Goal: Task Accomplishment & Management: Use online tool/utility

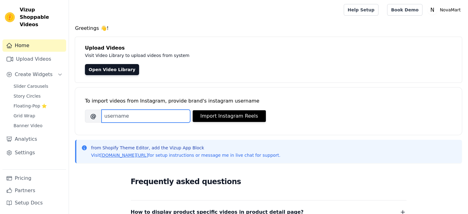
click at [166, 117] on input "Brand's Instagram Username" at bounding box center [145, 115] width 89 height 13
paste input "nova_mart_99"
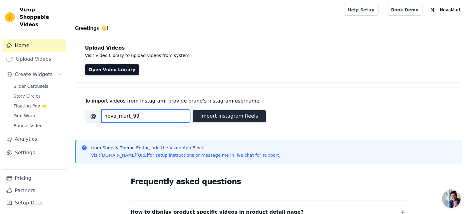
type input "nova_mart_99"
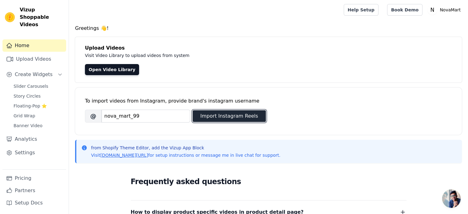
click at [229, 113] on button "Import Instagram Reels" at bounding box center [228, 116] width 73 height 12
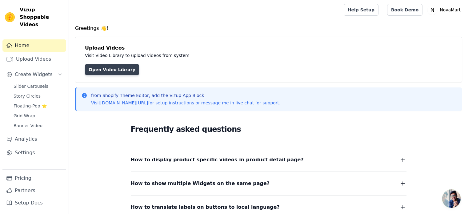
click at [117, 67] on link "Open Video Library" at bounding box center [112, 69] width 54 height 11
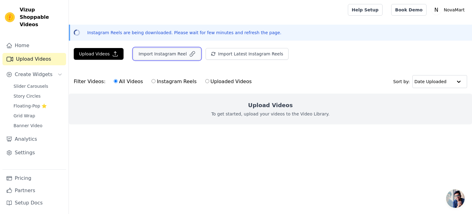
click at [160, 57] on button "Import Instagram Reel" at bounding box center [166, 54] width 67 height 12
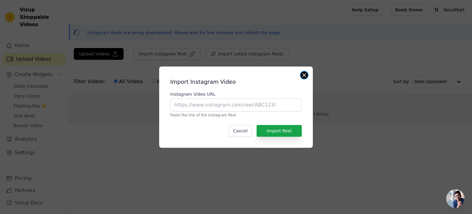
click at [304, 74] on button "Close modal" at bounding box center [304, 74] width 7 height 7
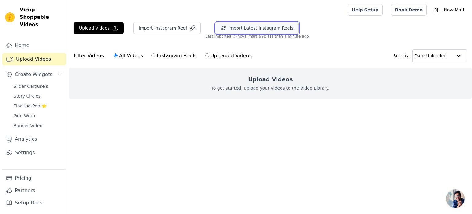
click at [261, 30] on button "Import Latest Instagram Reels" at bounding box center [257, 28] width 83 height 12
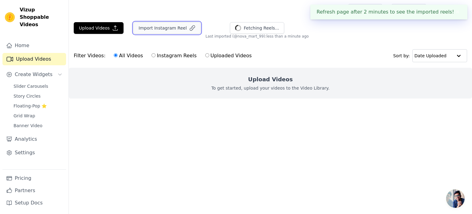
click at [170, 32] on button "Import Instagram Reel" at bounding box center [166, 28] width 67 height 12
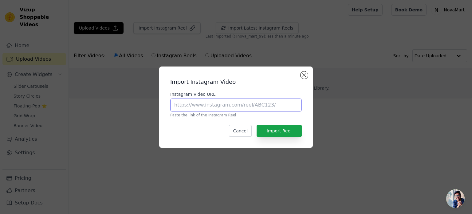
click at [251, 104] on input "Instagram Video URL" at bounding box center [236, 104] width 132 height 13
paste input "https://www.instagram.com/brandkioskstore/reel/C3-zbefvyyZ/"
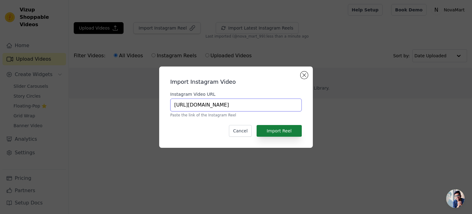
type input "https://www.instagram.com/brandkioskstore/reel/C3-zbefvyyZ/"
click at [273, 130] on button "Import Reel" at bounding box center [279, 131] width 45 height 12
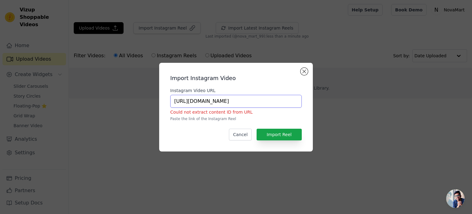
drag, startPoint x: 217, startPoint y: 101, endPoint x: 184, endPoint y: 100, distance: 32.9
click at [184, 100] on input "https://www.instagram.com/brandkioskstore/reel/C3-zbefvyyZ/" at bounding box center [236, 101] width 132 height 13
click at [304, 71] on button "Close modal" at bounding box center [304, 71] width 7 height 7
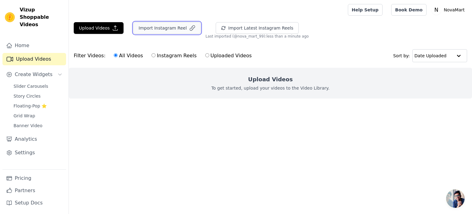
click at [162, 31] on button "Import Instagram Reel" at bounding box center [166, 28] width 67 height 12
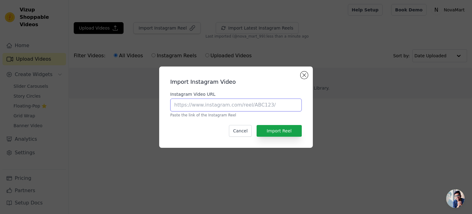
paste input "https://www.instagram.com/reel/C3-zbefvyyZ/?utm_source=ig_web_copy_link"
click at [219, 101] on input "https://www.instagram.com/reel/C3-zbefvyyZ/?utm_source=ig_web_copy_link" at bounding box center [236, 104] width 132 height 13
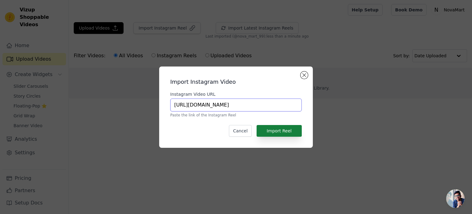
type input "https://www.instagram.com/reel/C3-zbefvyyZ/?utm_source=ig_web_copy_link"
click at [274, 130] on button "Import Reel" at bounding box center [279, 131] width 45 height 12
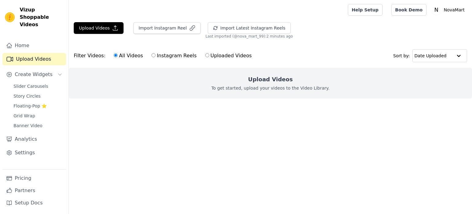
click at [183, 54] on label "Instagram Reels" at bounding box center [173, 56] width 45 height 8
click at [156, 54] on input "Instagram Reels" at bounding box center [154, 55] width 4 height 4
radio input "true"
click at [210, 55] on label "Uploaded Videos" at bounding box center [228, 56] width 47 height 8
click at [209, 55] on input "Uploaded Videos" at bounding box center [207, 55] width 4 height 4
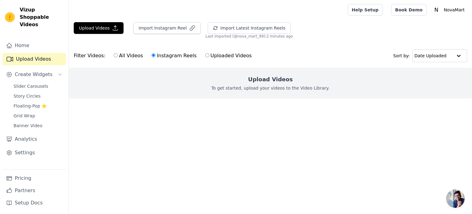
radio input "true"
click at [117, 58] on label "All Videos" at bounding box center [128, 56] width 30 height 8
click at [117, 57] on input "All Videos" at bounding box center [116, 55] width 4 height 4
radio input "true"
click at [41, 39] on link "Home" at bounding box center [34, 45] width 64 height 12
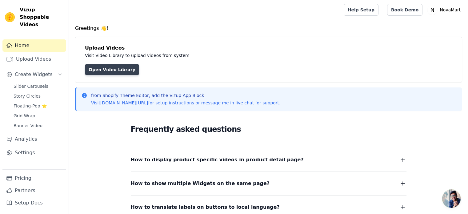
click at [117, 74] on link "Open Video Library" at bounding box center [112, 69] width 54 height 11
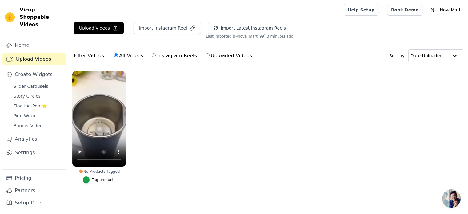
click at [103, 179] on div "Tag products" at bounding box center [104, 179] width 24 height 5
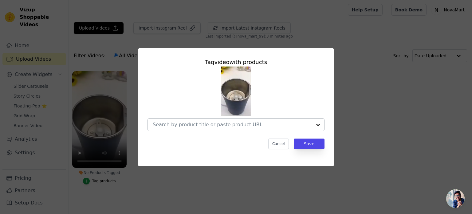
click at [265, 124] on input "No Products Tagged Tag video with products Cancel Save Tag products" at bounding box center [232, 124] width 159 height 6
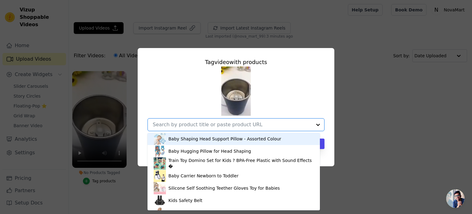
paste input "https://nova-mart.in/products/electric-coffee-grinderrandom-color"
type input "https://nova-mart.in/products/electric-coffee-grinderrandom-color"
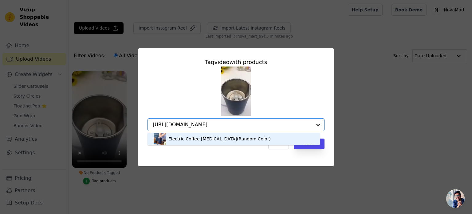
click at [237, 135] on div "Electric Coffee Grinder(Random Color)" at bounding box center [234, 138] width 160 height 12
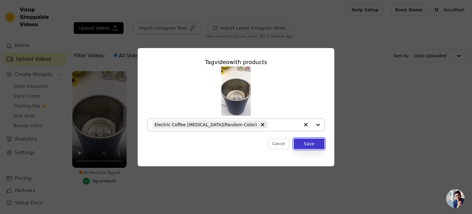
click at [303, 143] on button "Save" at bounding box center [309, 143] width 31 height 10
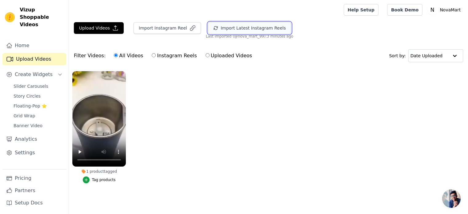
click at [251, 28] on button "Import Latest Instagram Reels" at bounding box center [249, 28] width 83 height 12
click at [184, 123] on ul "1 product tagged Tag products" at bounding box center [268, 133] width 399 height 131
click at [247, 29] on button "Import Latest Instagram Reels" at bounding box center [257, 28] width 83 height 12
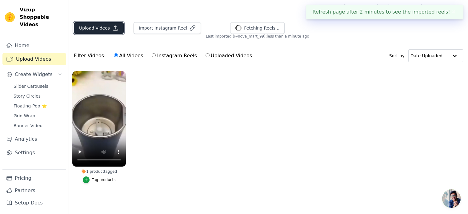
click at [84, 32] on button "Upload Videos" at bounding box center [99, 28] width 50 height 12
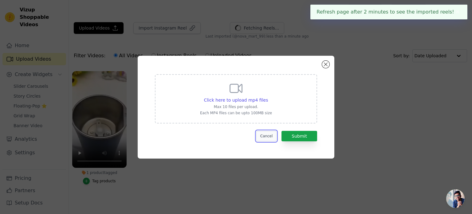
click at [270, 134] on button "Cancel" at bounding box center [266, 136] width 21 height 10
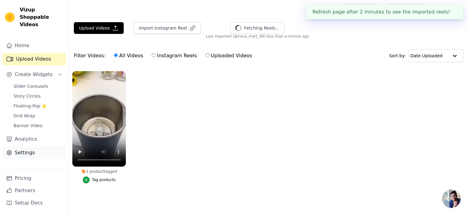
click at [27, 146] on link "Settings" at bounding box center [34, 152] width 64 height 12
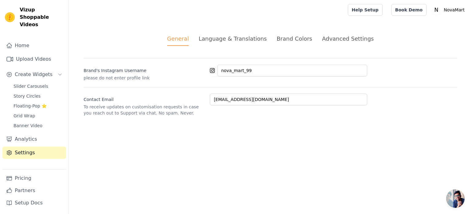
click at [225, 35] on div "Language & Translations" at bounding box center [233, 38] width 68 height 8
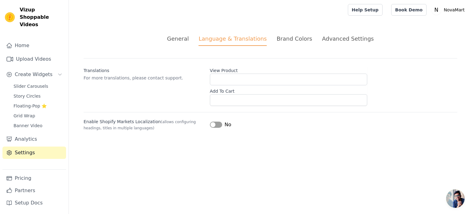
click at [298, 38] on div "Brand Colors" at bounding box center [295, 38] width 36 height 8
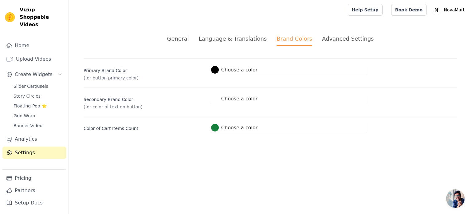
click at [328, 38] on div "Advanced Settings" at bounding box center [348, 38] width 52 height 8
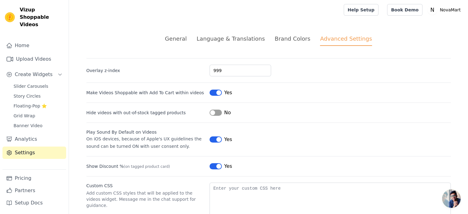
scroll to position [37, 0]
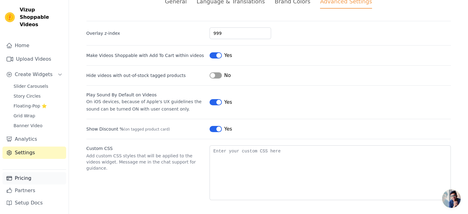
click at [22, 180] on link "Pricing" at bounding box center [34, 178] width 64 height 12
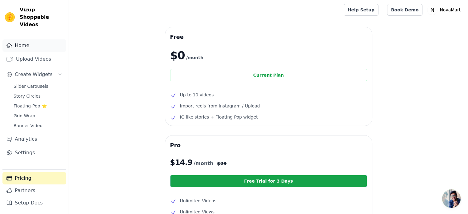
click at [15, 39] on link "Home" at bounding box center [34, 45] width 64 height 12
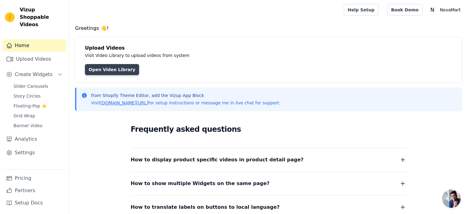
click at [93, 65] on link "Open Video Library" at bounding box center [112, 69] width 54 height 11
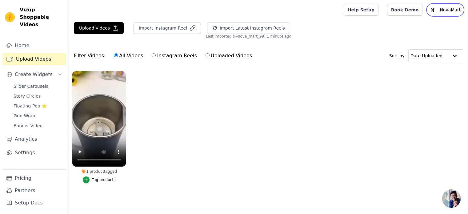
click at [434, 13] on text "N" at bounding box center [432, 10] width 4 height 6
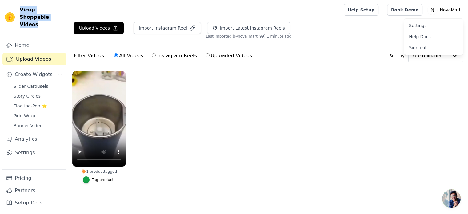
drag, startPoint x: 35, startPoint y: 16, endPoint x: 19, endPoint y: 9, distance: 17.5
click at [19, 9] on div "Vizup Shoppable Videos" at bounding box center [34, 17] width 69 height 22
copy span "Vizup Shoppable Videos"
click at [36, 147] on link "Settings" at bounding box center [34, 152] width 64 height 12
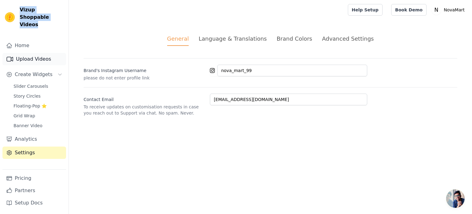
click at [44, 53] on link "Upload Videos" at bounding box center [34, 59] width 64 height 12
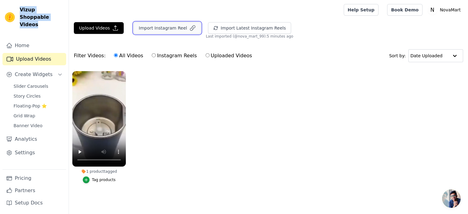
click at [143, 32] on button "Import Instagram Reel" at bounding box center [166, 28] width 67 height 12
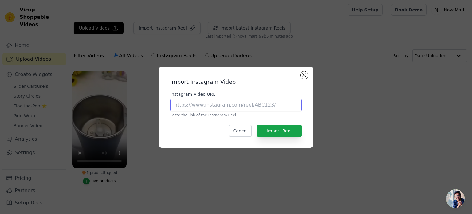
click at [193, 107] on input "Instagram Video URL" at bounding box center [236, 104] width 132 height 13
paste input "https://www.instagram.com/reel/DKWnViayD8w/?utm_source=ig_web_button_share_shee…"
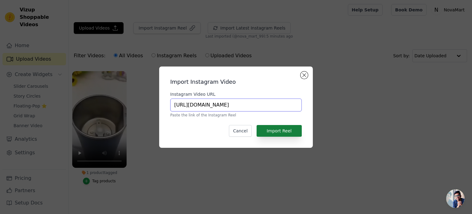
type input "https://www.instagram.com/reel/DKWnViayD8w/?utm_source=ig_web_button_share_shee…"
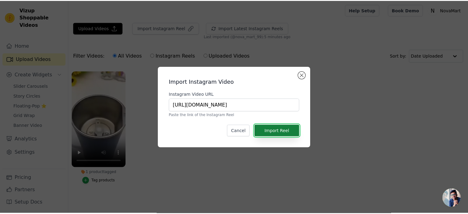
scroll to position [0, 0]
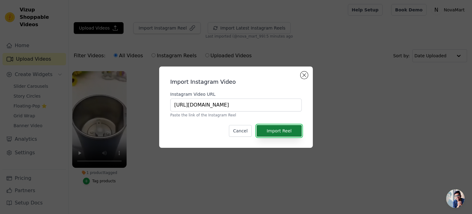
click at [292, 129] on button "Import Reel" at bounding box center [279, 131] width 45 height 12
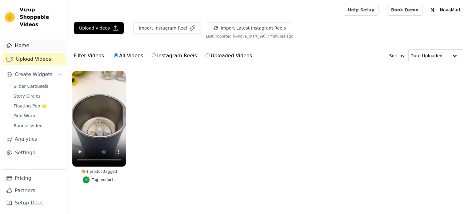
click at [55, 40] on link "Home" at bounding box center [34, 45] width 64 height 12
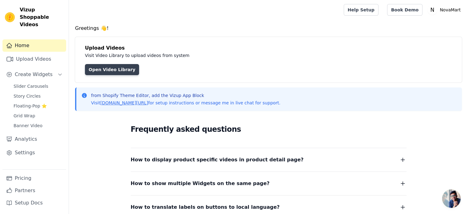
click at [103, 70] on link "Open Video Library" at bounding box center [112, 69] width 54 height 11
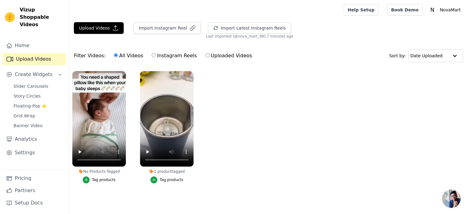
click at [103, 179] on div "Tag products" at bounding box center [104, 179] width 24 height 5
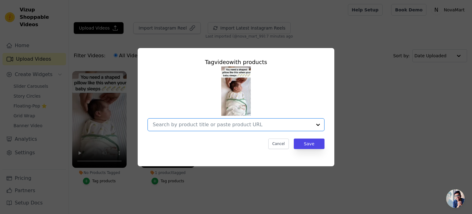
paste input "Baby Shaping Head Support Pillow"
type input "Baby Shaping Head Support Pillow"
click at [194, 124] on input "Baby Shaping Head Support Pillow" at bounding box center [232, 124] width 159 height 6
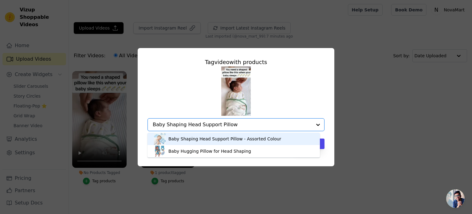
click at [245, 138] on div "Baby Shaping Head Support Pillow - Assorted Colour" at bounding box center [224, 139] width 113 height 6
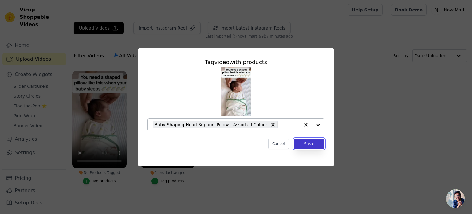
click at [304, 143] on button "Save" at bounding box center [309, 143] width 31 height 10
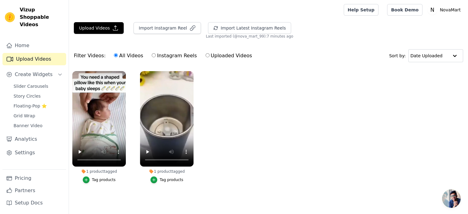
click at [179, 57] on label "Instagram Reels" at bounding box center [173, 56] width 45 height 8
click at [156, 57] on input "Instagram Reels" at bounding box center [154, 55] width 4 height 4
radio input "true"
click at [205, 57] on input "Uploaded Videos" at bounding box center [207, 55] width 4 height 4
radio input "true"
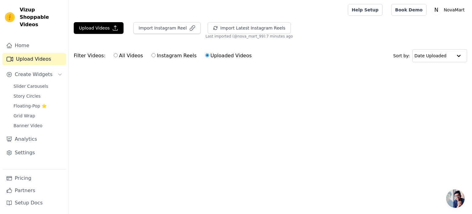
click at [175, 57] on label "Instagram Reels" at bounding box center [173, 56] width 45 height 8
click at [156, 57] on input "Instagram Reels" at bounding box center [154, 55] width 4 height 4
radio input "true"
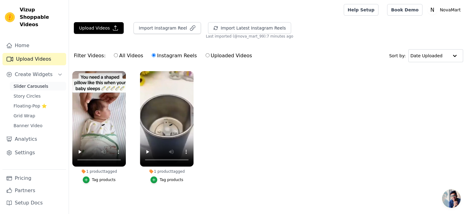
click at [23, 83] on span "Slider Carousels" at bounding box center [31, 86] width 35 height 6
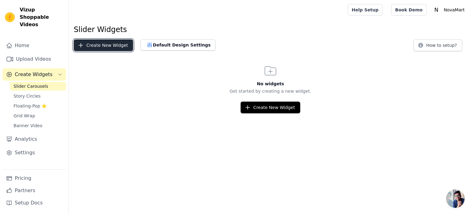
click at [96, 44] on button "Create New Widget" at bounding box center [103, 45] width 59 height 12
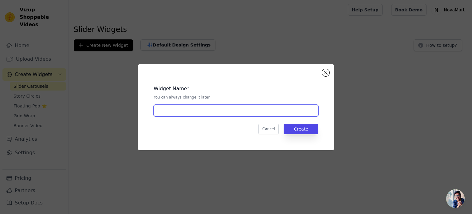
click at [186, 107] on input "text" at bounding box center [236, 111] width 165 height 12
type input "Slider"
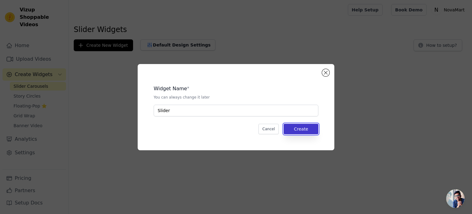
click at [312, 131] on button "Create" at bounding box center [301, 129] width 35 height 10
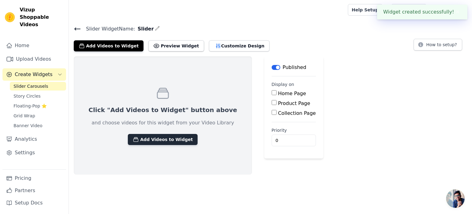
click at [175, 136] on button "Add Videos to Widget" at bounding box center [163, 139] width 70 height 11
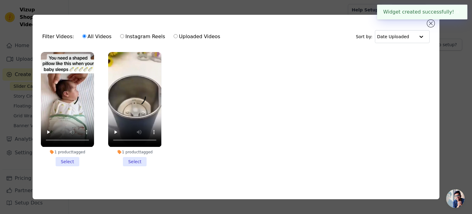
click at [138, 162] on li "1 product tagged Select" at bounding box center [134, 109] width 53 height 114
click at [0, 0] on input "1 product tagged Select" at bounding box center [0, 0] width 0 height 0
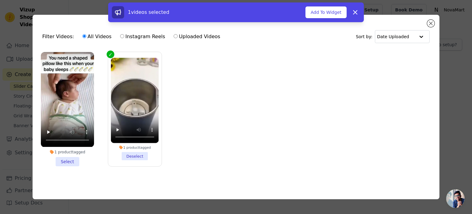
click at [73, 158] on li "1 product tagged Select" at bounding box center [67, 109] width 53 height 114
click at [0, 0] on input "1 product tagged Select" at bounding box center [0, 0] width 0 height 0
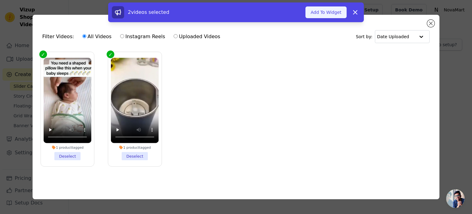
click at [333, 16] on button "Add To Widget" at bounding box center [326, 12] width 41 height 12
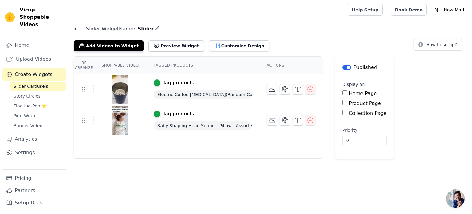
click at [342, 93] on input "Home Page" at bounding box center [344, 92] width 5 height 5
checkbox input "true"
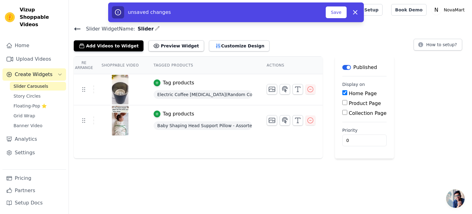
click at [342, 100] on input "Product Page" at bounding box center [344, 102] width 5 height 5
checkbox input "true"
click at [342, 130] on input "Collection Page" at bounding box center [344, 129] width 5 height 5
checkbox input "true"
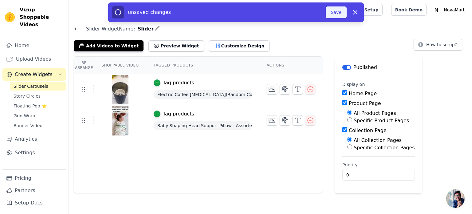
click at [333, 13] on button "Save" at bounding box center [336, 12] width 21 height 12
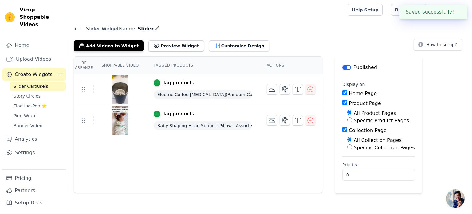
click at [333, 13] on div at bounding box center [207, 10] width 267 height 20
click at [35, 93] on span "Story Circles" at bounding box center [27, 96] width 27 height 6
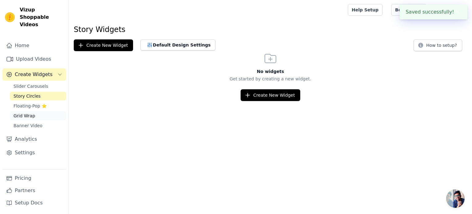
click at [28, 112] on link "Grid Wrap" at bounding box center [38, 115] width 56 height 9
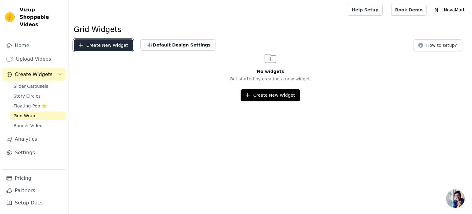
click at [125, 44] on button "Create New Widget" at bounding box center [103, 45] width 59 height 12
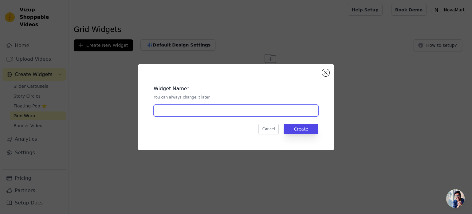
click at [180, 108] on input "text" at bounding box center [236, 111] width 165 height 12
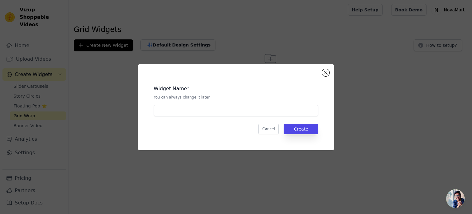
click at [165, 87] on legend "Widget Name" at bounding box center [171, 88] width 34 height 7
copy legend "Widget"
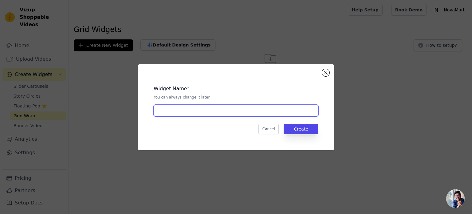
paste input "Widget"
click at [180, 111] on input "Widget" at bounding box center [236, 111] width 165 height 12
type input "Widget"
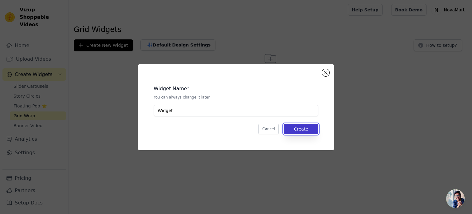
click at [294, 127] on button "Create" at bounding box center [301, 129] width 35 height 10
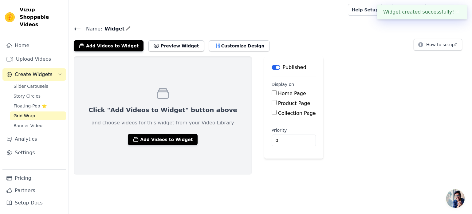
click at [174, 107] on p "Click "Add Videos to Widget" button above" at bounding box center [163, 109] width 149 height 9
click at [162, 136] on button "Add Videos to Widget" at bounding box center [163, 139] width 70 height 11
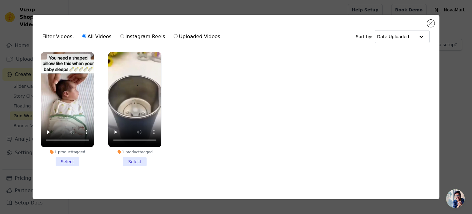
click at [69, 157] on li "1 product tagged Select" at bounding box center [67, 109] width 53 height 114
click at [0, 0] on input "1 product tagged Select" at bounding box center [0, 0] width 0 height 0
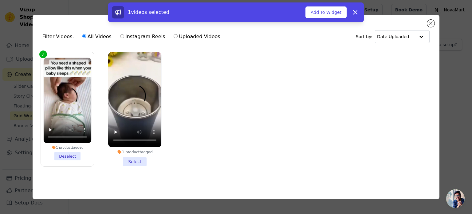
click at [133, 157] on li "1 product tagged Select" at bounding box center [134, 109] width 53 height 114
click at [0, 0] on input "1 product tagged Select" at bounding box center [0, 0] width 0 height 0
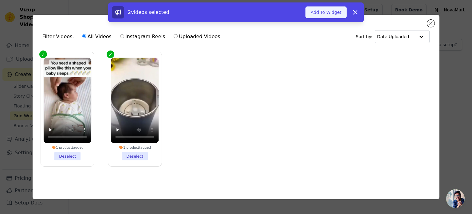
click at [325, 13] on button "Add To Widget" at bounding box center [326, 12] width 41 height 12
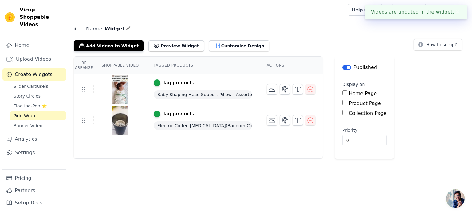
click at [342, 93] on input "Home Page" at bounding box center [344, 92] width 5 height 5
checkbox input "true"
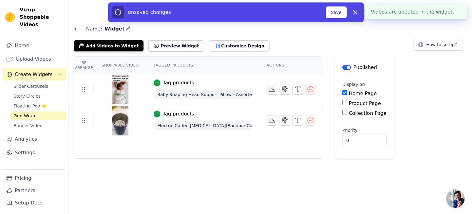
click at [342, 102] on input "Product Page" at bounding box center [344, 102] width 5 height 5
checkbox input "true"
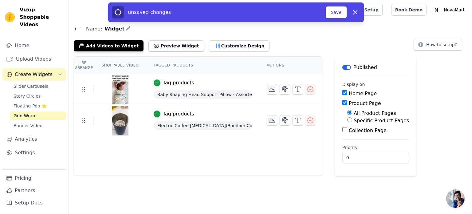
click at [342, 129] on input "Collection Page" at bounding box center [344, 129] width 5 height 5
checkbox input "true"
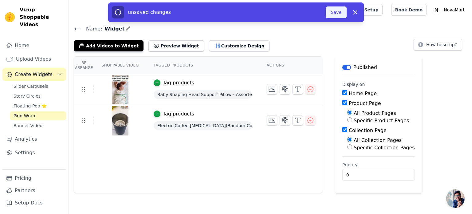
click at [346, 13] on button "Save" at bounding box center [336, 12] width 21 height 12
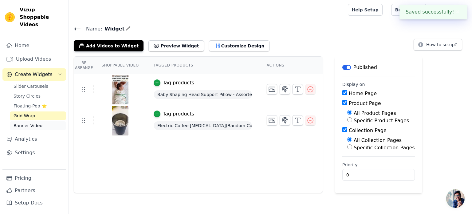
click at [36, 122] on span "Banner Video" at bounding box center [28, 125] width 29 height 6
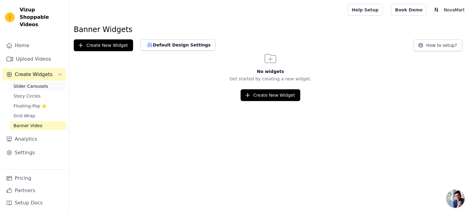
click at [37, 82] on link "Slider Carousels" at bounding box center [38, 86] width 56 height 9
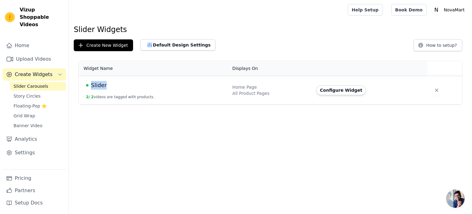
drag, startPoint x: 105, startPoint y: 87, endPoint x: 92, endPoint y: 86, distance: 13.0
click at [92, 86] on div "Slider" at bounding box center [155, 85] width 139 height 9
copy span "Slider"
click at [45, 92] on link "Story Circles" at bounding box center [38, 96] width 56 height 9
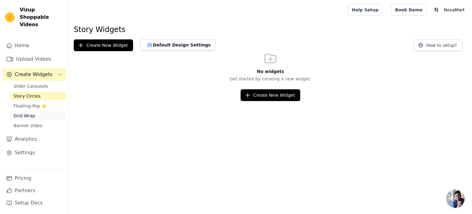
click at [26, 113] on span "Grid Wrap" at bounding box center [25, 116] width 22 height 6
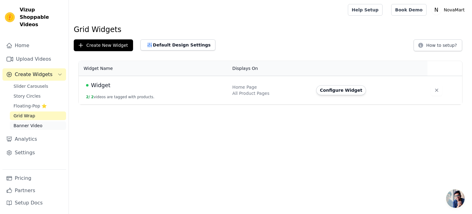
click at [31, 122] on span "Banner Video" at bounding box center [28, 125] width 29 height 6
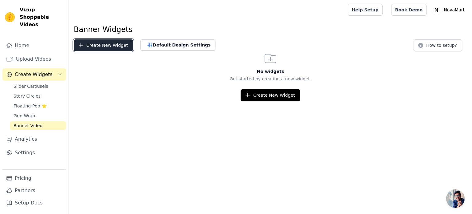
click at [102, 45] on button "Create New Widget" at bounding box center [103, 45] width 59 height 12
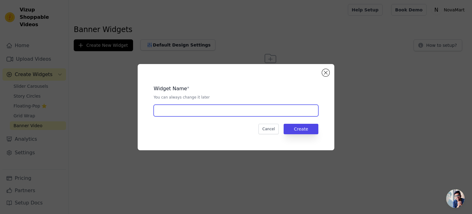
click at [195, 107] on input "text" at bounding box center [236, 111] width 165 height 12
type input "banner"
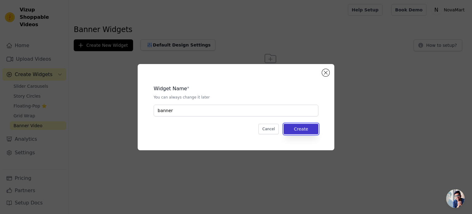
click at [300, 128] on button "Create" at bounding box center [301, 129] width 35 height 10
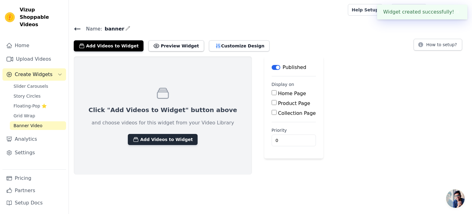
click at [153, 139] on button "Add Videos to Widget" at bounding box center [163, 139] width 70 height 11
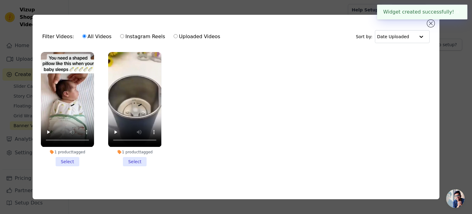
click at [68, 160] on li "1 product tagged Select" at bounding box center [67, 109] width 53 height 114
click at [0, 0] on input "1 product tagged Select" at bounding box center [0, 0] width 0 height 0
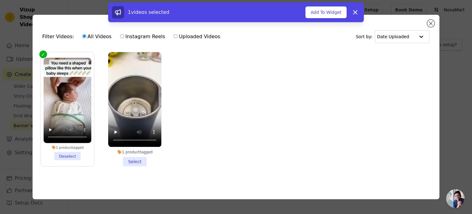
click at [139, 159] on li "1 product tagged Select" at bounding box center [134, 109] width 53 height 114
click at [0, 0] on input "1 product tagged Select" at bounding box center [0, 0] width 0 height 0
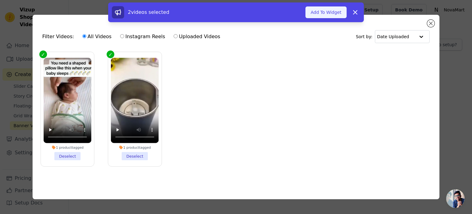
click at [328, 11] on button "Add To Widget" at bounding box center [326, 12] width 41 height 12
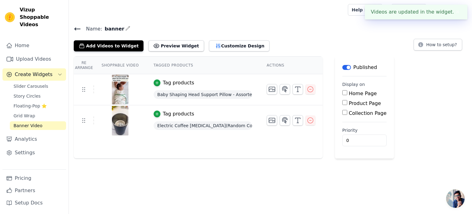
click at [351, 92] on label "Home Page" at bounding box center [363, 93] width 28 height 6
click at [347, 92] on input "Home Page" at bounding box center [344, 92] width 5 height 5
checkbox input "true"
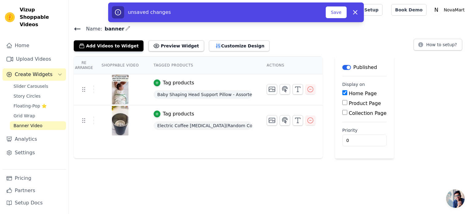
click at [349, 105] on label "Product Page" at bounding box center [365, 103] width 32 height 6
click at [347, 105] on input "Product Page" at bounding box center [344, 102] width 5 height 5
checkbox input "true"
click at [343, 129] on input "Collection Page" at bounding box center [344, 129] width 5 height 5
checkbox input "true"
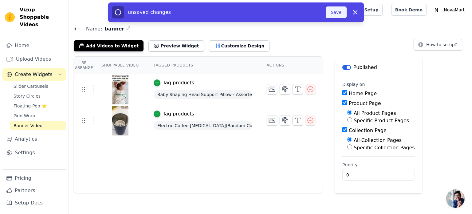
click at [337, 13] on button "Save" at bounding box center [336, 12] width 21 height 12
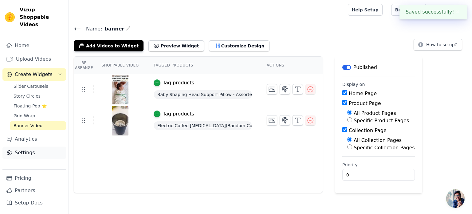
click at [30, 146] on link "Settings" at bounding box center [34, 152] width 64 height 12
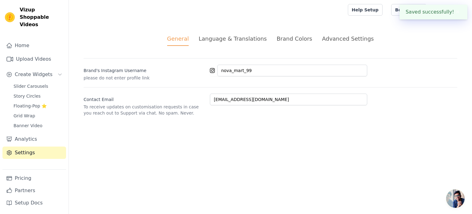
click at [340, 34] on div "Advanced Settings" at bounding box center [348, 38] width 52 height 8
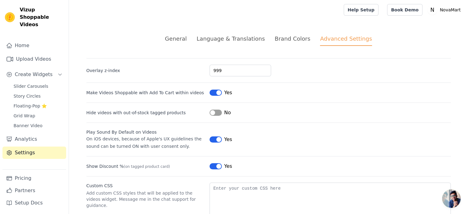
click at [215, 113] on button "Label" at bounding box center [215, 112] width 12 height 6
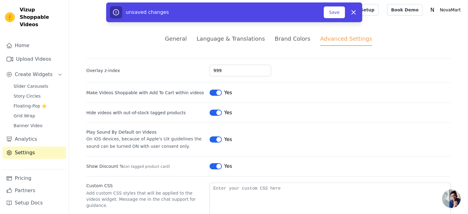
click at [215, 113] on button "Label" at bounding box center [215, 112] width 12 height 6
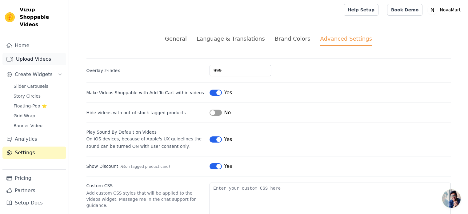
click at [38, 53] on link "Upload Videos" at bounding box center [34, 59] width 64 height 12
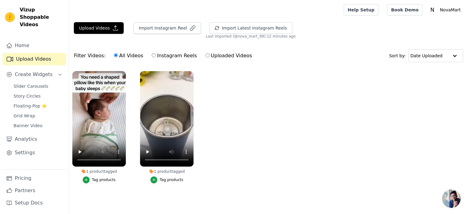
click at [44, 53] on link "Upload Videos" at bounding box center [34, 59] width 64 height 12
click at [33, 39] on link "Home" at bounding box center [34, 45] width 64 height 12
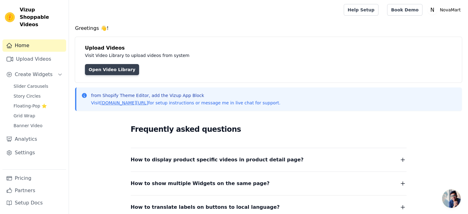
click at [116, 66] on link "Open Video Library" at bounding box center [112, 69] width 54 height 11
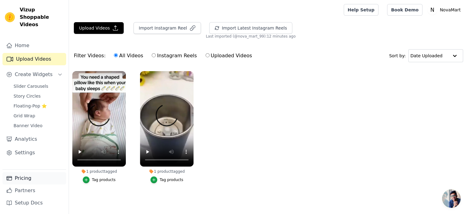
click at [43, 180] on link "Pricing" at bounding box center [34, 178] width 64 height 12
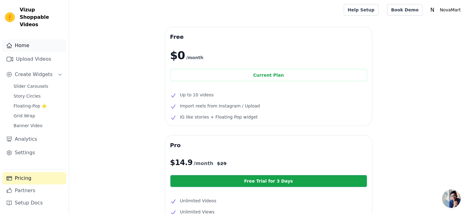
click at [32, 39] on link "Home" at bounding box center [34, 45] width 64 height 12
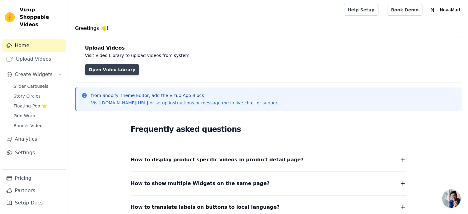
click at [109, 69] on link "Open Video Library" at bounding box center [112, 69] width 54 height 11
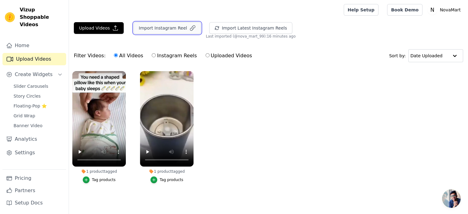
click at [168, 33] on button "Import Instagram Reel" at bounding box center [166, 28] width 67 height 12
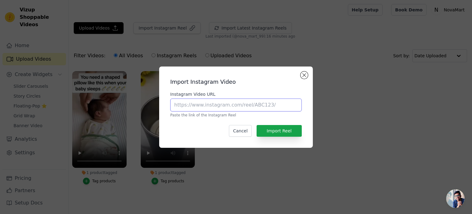
paste input "https://www.instagram.com/reel/DAODBjSPVIC/?utm_source=ig_web_copy_link"
click at [210, 104] on input "https://www.instagram.com/reel/DAODBjSPVIC/?utm_source=ig_web_copy_link" at bounding box center [236, 104] width 132 height 13
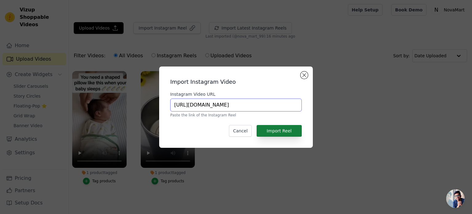
type input "https://www.instagram.com/reel/DAODBjSPVIC/?utm_source=ig_web_copy_link"
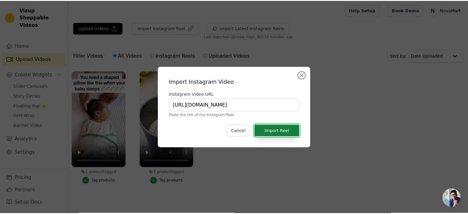
scroll to position [0, 0]
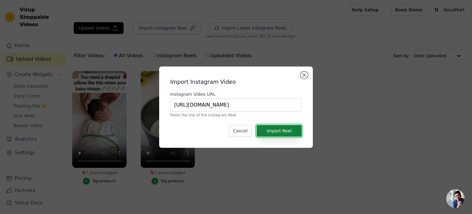
click at [268, 129] on button "Import Reel" at bounding box center [279, 131] width 45 height 12
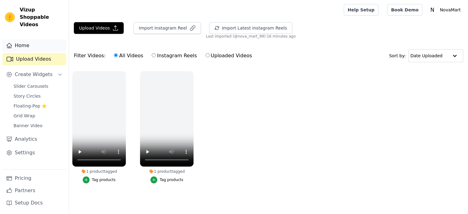
click at [41, 39] on link "Home" at bounding box center [34, 45] width 64 height 12
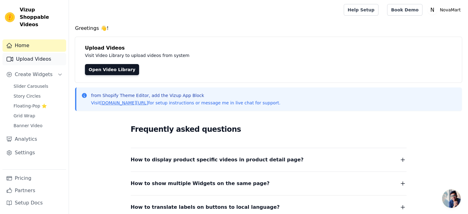
click at [40, 53] on link "Upload Videos" at bounding box center [34, 59] width 64 height 12
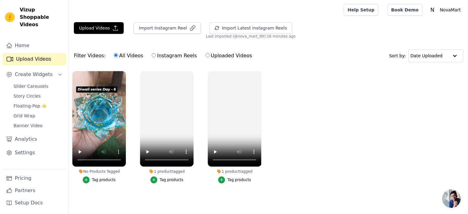
click at [108, 179] on div "Tag products" at bounding box center [104, 179] width 24 height 5
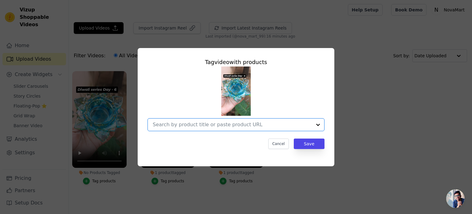
paste input "eCraftIndia Set of 4 Lotus Shape Crystal Tea Light Holder"
click at [201, 126] on input "eCraftIndia Set of 4 Lotus Shape Crystal Tea Light Holder" at bounding box center [232, 124] width 159 height 6
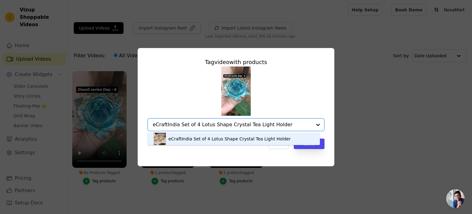
type input "eCraftIndia Set of 4 Lotus Shape Crystal Tea Light Holder"
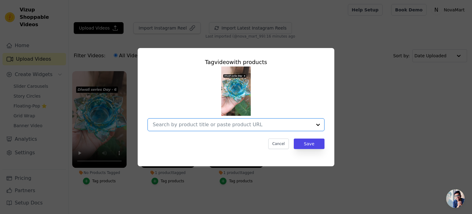
click at [254, 125] on input "No Products Tagged Tag video with products Option undefined, selected. Select i…" at bounding box center [232, 124] width 159 height 6
paste input "Glass Lotus Flower Tea Light Candle Holder Set"
type input "Glass Lotus Flower Tea Light Candle Holder Set"
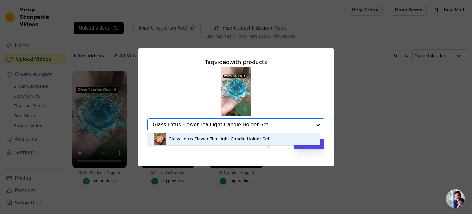
click at [261, 136] on div "Glass Lotus Flower Tea Light Candle Holder Set" at bounding box center [234, 138] width 160 height 12
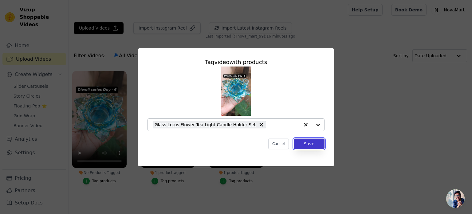
click at [301, 142] on button "Save" at bounding box center [309, 143] width 31 height 10
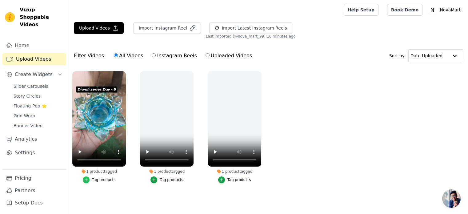
click at [87, 177] on icon "button" at bounding box center [86, 179] width 4 height 4
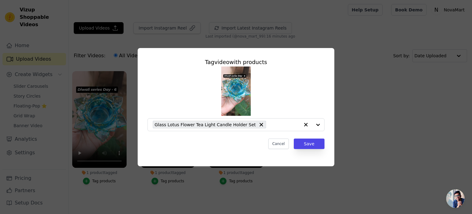
click at [114, 186] on div "Tag video with products Glass Lotus Flower Tea Light Candle Holder Set Cancel S…" at bounding box center [236, 107] width 472 height 214
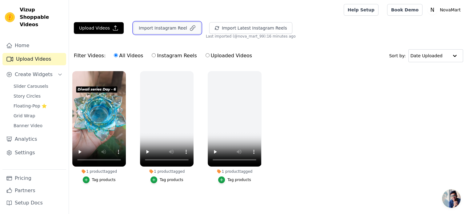
click at [152, 26] on button "Import Instagram Reel" at bounding box center [166, 28] width 67 height 12
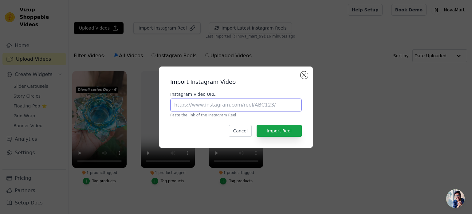
paste input "https://www.instagram.com/reel/DOcsrWzkpZ-/?utm_source=ig_web_copy_link"
click at [238, 101] on input "https://www.instagram.com/reel/DOcsrWzkpZ-/?utm_source=ig_web_copy_link" at bounding box center [236, 104] width 132 height 13
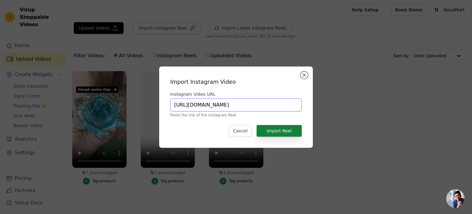
type input "https://www.instagram.com/reel/DOcsrWzkpZ-/?utm_source=ig_web_copy_link"
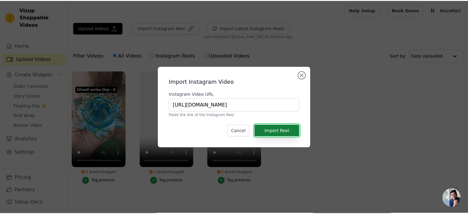
scroll to position [0, 0]
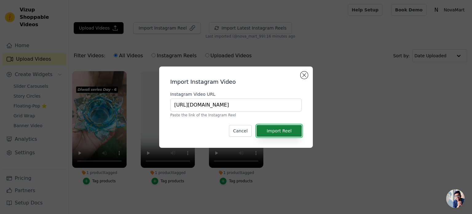
click at [278, 130] on button "Import Reel" at bounding box center [279, 131] width 45 height 12
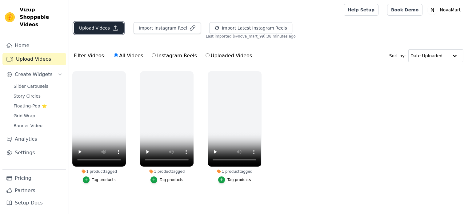
click at [87, 30] on button "Upload Videos" at bounding box center [99, 28] width 50 height 12
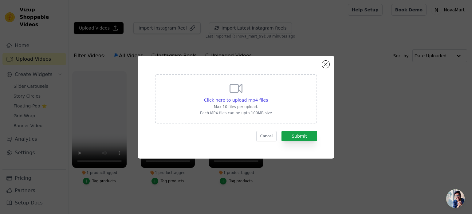
click at [96, 47] on div "Click here to upload mp4 files Max 10 files per upload. Each MP4 files can be u…" at bounding box center [236, 107] width 452 height 122
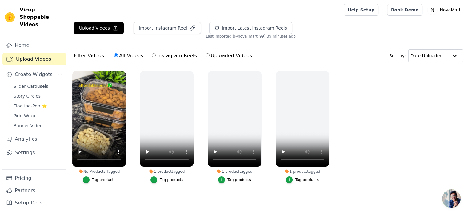
click at [98, 178] on div "Tag products" at bounding box center [104, 179] width 24 height 5
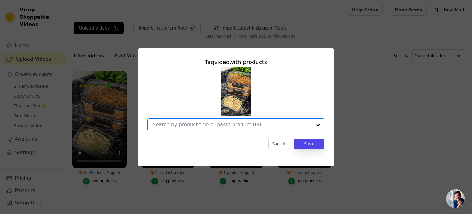
click at [254, 123] on input "No Products Tagged Tag video with products Option undefined, selected. Select i…" at bounding box center [232, 124] width 159 height 6
paste input "Air Tight For Kitchen Storage Set"
type input "Air Tight For Kitchen Storage Set"
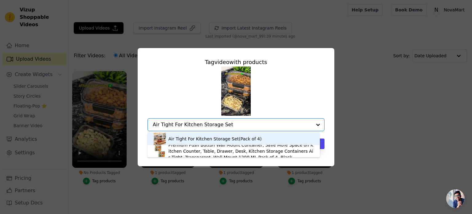
click at [254, 133] on div "Air Tight For Kitchen Storage Set(Pack of 4)" at bounding box center [234, 138] width 160 height 12
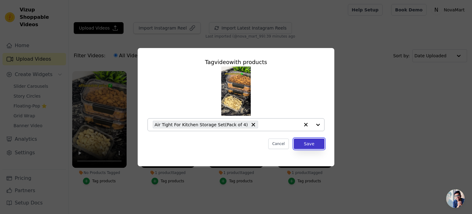
click at [314, 145] on button "Save" at bounding box center [309, 143] width 31 height 10
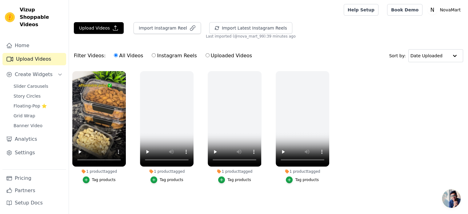
click at [380, 96] on ul "1 product tagged Tag products 1 product tagged Tag products 1 product tagged Ta…" at bounding box center [268, 133] width 399 height 131
click at [150, 25] on button "Import Instagram Reel" at bounding box center [166, 28] width 67 height 12
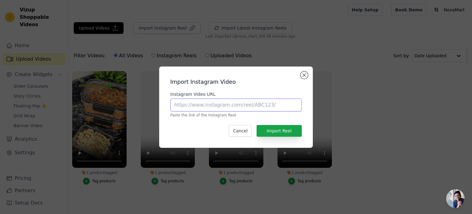
paste input "https://www.instagram.com/reel/DMyd5JTSwon/?utm_source=ig_web_copy_link"
click at [228, 102] on input "https://www.instagram.com/reel/DMyd5JTSwon/?utm_source=ig_web_copy_link" at bounding box center [236, 104] width 132 height 13
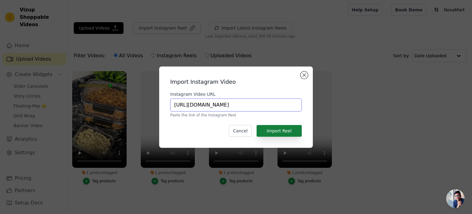
type input "https://www.instagram.com/reel/DMyd5JTSwon/?utm_source=ig_web_copy_link"
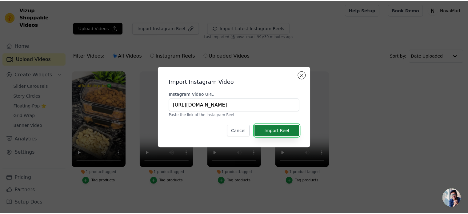
scroll to position [0, 0]
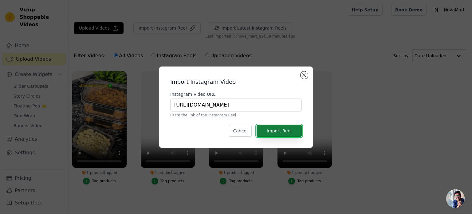
click at [280, 128] on button "Import Reel" at bounding box center [279, 131] width 45 height 12
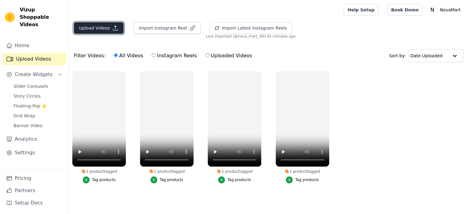
click at [112, 31] on icon "button" at bounding box center [115, 28] width 6 height 6
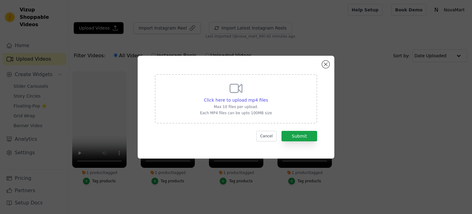
click at [104, 64] on div "Click here to upload mp4 files Max 10 files per upload. Each MP4 files can be u…" at bounding box center [236, 107] width 452 height 122
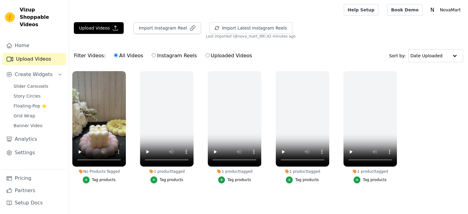
click at [101, 181] on div "Tag products" at bounding box center [104, 179] width 24 height 5
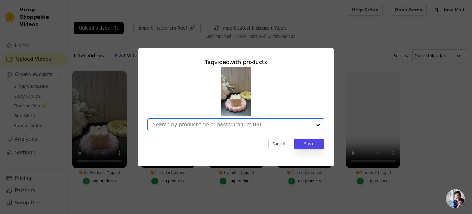
click at [213, 123] on input "No Products Tagged Tag video with products Option undefined, selected. Select i…" at bounding box center [232, 124] width 159 height 6
paste input "Wax Tiny Cloud Bubble Cube Candle"
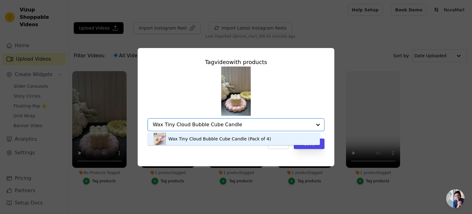
type input "Wax Tiny Cloud Bubble Cube Candle"
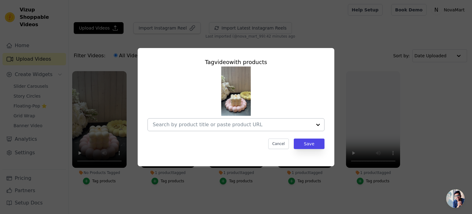
click at [252, 128] on div at bounding box center [232, 124] width 159 height 12
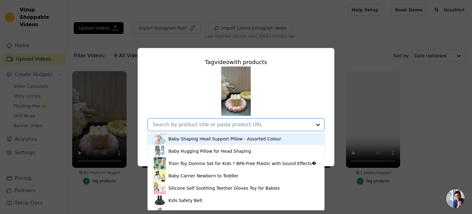
paste input "Wax Tiny Cloud Bubble Cube Candle"
type input "Wax Tiny Cloud Bubble Cube Candle"
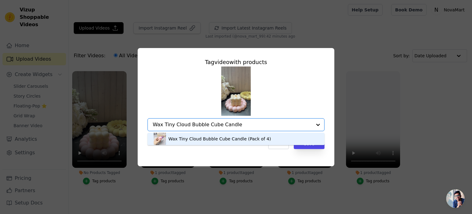
click at [245, 141] on div "Wax Tiny Cloud Bubble Cube Candle (Pack of 4)" at bounding box center [219, 139] width 103 height 6
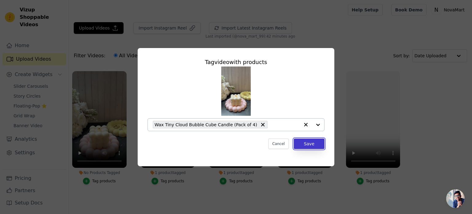
click at [304, 144] on button "Save" at bounding box center [309, 143] width 31 height 10
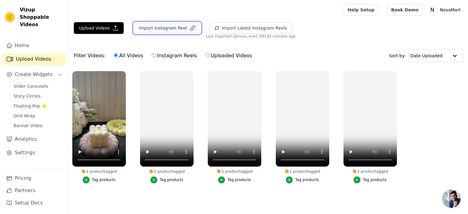
click at [171, 31] on button "Import Instagram Reel" at bounding box center [166, 28] width 67 height 12
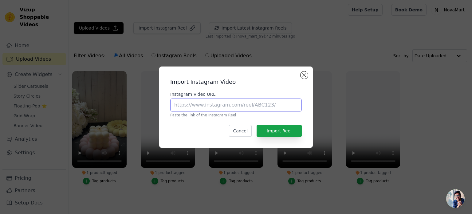
paste input "[URL][DOMAIN_NAME]"
click at [215, 107] on input "[URL][DOMAIN_NAME]" at bounding box center [236, 104] width 132 height 13
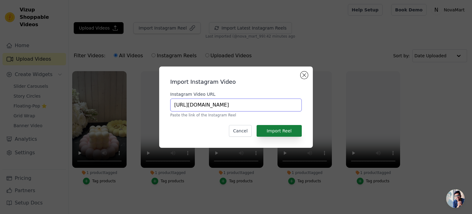
type input "[URL][DOMAIN_NAME]"
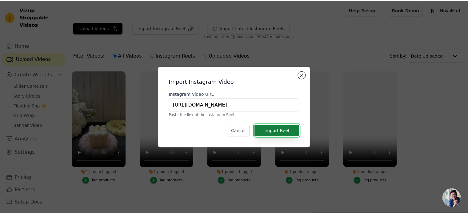
scroll to position [0, 0]
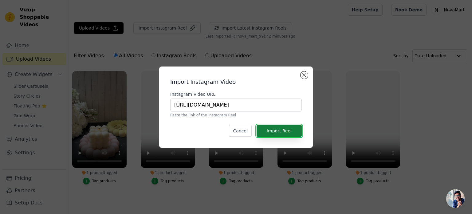
click at [269, 132] on button "Import Reel" at bounding box center [279, 131] width 45 height 12
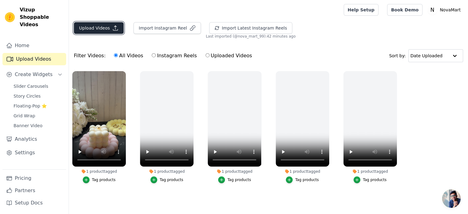
click at [105, 25] on button "Upload Videos" at bounding box center [99, 28] width 50 height 12
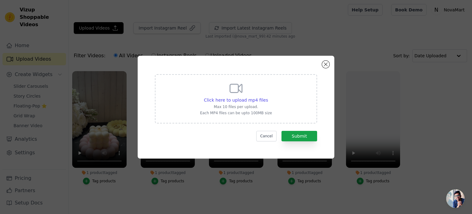
click at [186, 18] on div "Click here to upload mp4 files Max 10 files per upload. Each MP4 files can be u…" at bounding box center [236, 107] width 472 height 214
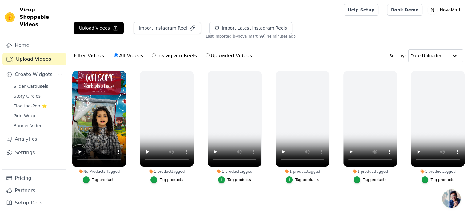
click at [109, 178] on div "Tag products" at bounding box center [104, 179] width 24 height 5
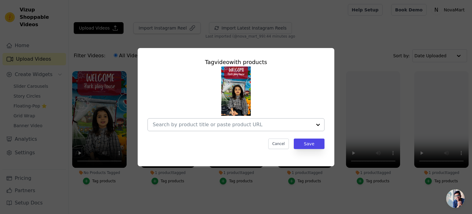
click at [221, 129] on div at bounding box center [232, 124] width 159 height 12
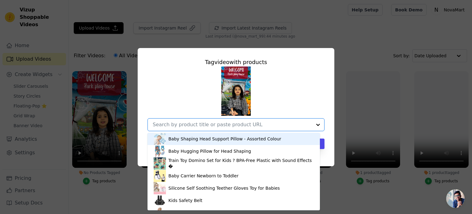
paste input "Tent House for Kids"
type input "Tent House for Kids"
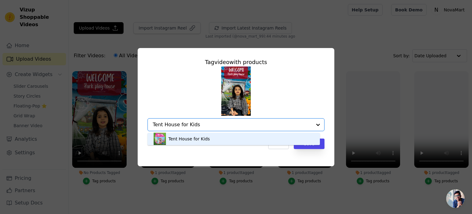
click at [224, 136] on div "Tent House for Kids" at bounding box center [234, 138] width 160 height 12
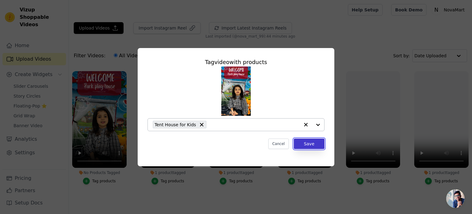
click at [313, 148] on button "Save" at bounding box center [309, 143] width 31 height 10
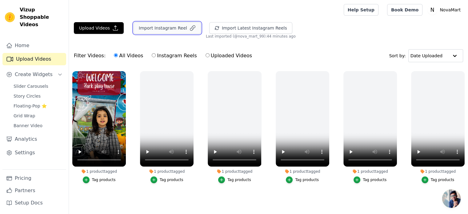
click at [163, 30] on button "Import Instagram Reel" at bounding box center [166, 28] width 67 height 12
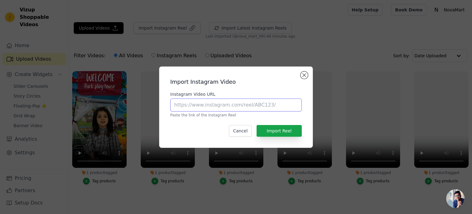
click at [214, 101] on input "Instagram Video URL" at bounding box center [236, 104] width 132 height 13
paste input "[URL][DOMAIN_NAME]"
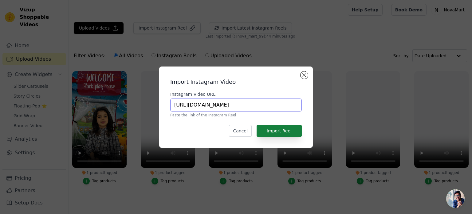
type input "[URL][DOMAIN_NAME]"
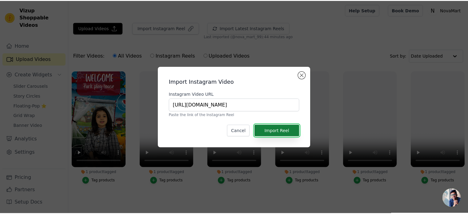
scroll to position [0, 0]
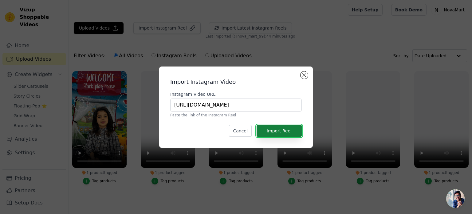
click at [280, 132] on button "Import Reel" at bounding box center [279, 131] width 45 height 12
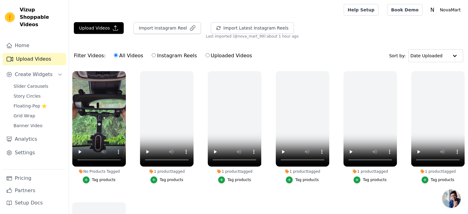
click at [104, 178] on div "Tag products" at bounding box center [104, 179] width 24 height 5
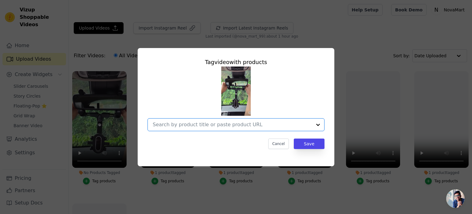
click at [207, 124] on input "No Products Tagged Tag video with products Option undefined, selected. Select i…" at bounding box center [232, 124] width 159 height 6
paste input "Phone Mount for Car, 2024 Upgraded Rear View Mirror Phone Holder, Universal Mou…"
type input "Phone Mount for Car, 2024 Upgraded Rear View Mirror Phone Holder, Universal Mou…"
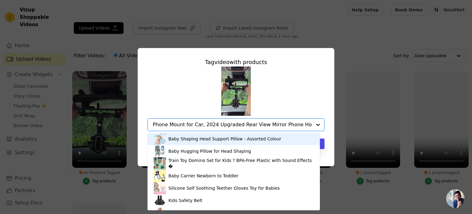
scroll to position [0, 126]
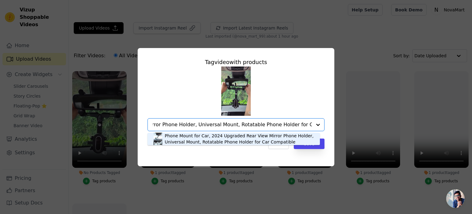
click at [271, 136] on div "Phone Mount for Car, 2024 Upgraded Rear View Mirror Phone Holder, Universal Mou…" at bounding box center [239, 138] width 149 height 12
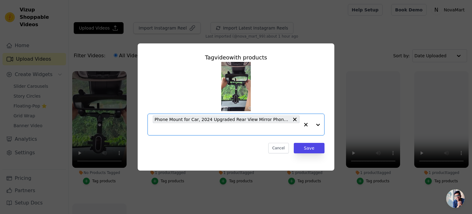
scroll to position [0, 0]
click at [309, 149] on button "Save" at bounding box center [309, 148] width 31 height 10
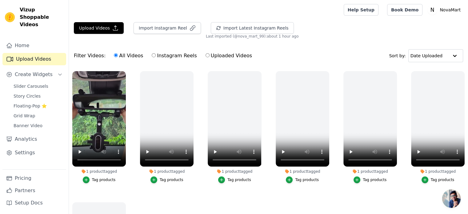
click at [159, 34] on div "Import Instagram Reel" at bounding box center [164, 30] width 72 height 17
click at [156, 29] on button "Import Instagram Reel" at bounding box center [166, 28] width 67 height 12
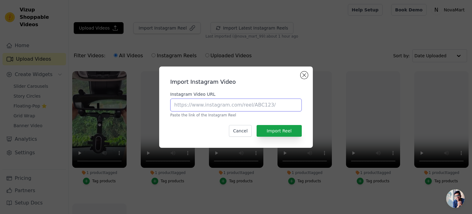
paste input "https://www.instagram.com/reel/DC11nSXyGAk/?utm_source=ig_web_copy_link"
click at [223, 106] on input "Instagram Video URL" at bounding box center [236, 104] width 132 height 13
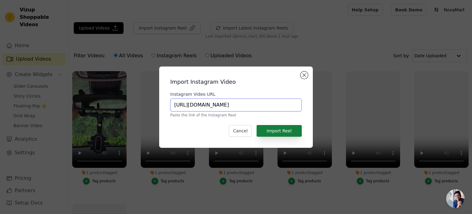
type input "https://www.instagram.com/reel/DC11nSXyGAk/?utm_source=ig_web_copy_link"
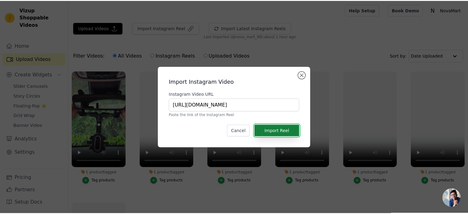
scroll to position [0, 0]
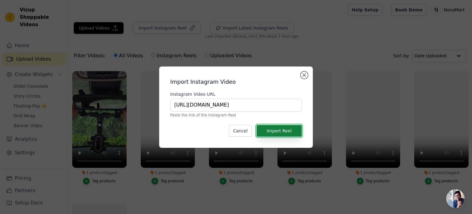
click at [280, 128] on button "Import Reel" at bounding box center [279, 131] width 45 height 12
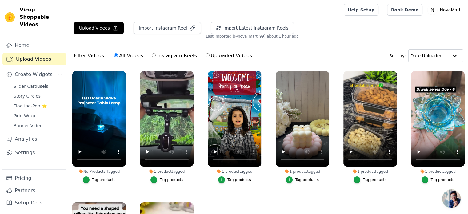
click at [98, 179] on div "Tag products" at bounding box center [104, 179] width 24 height 5
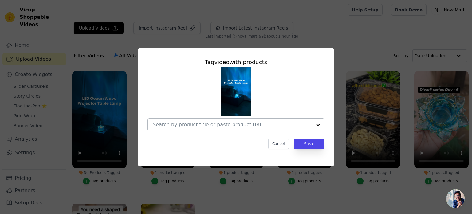
click at [194, 128] on div at bounding box center [232, 124] width 159 height 12
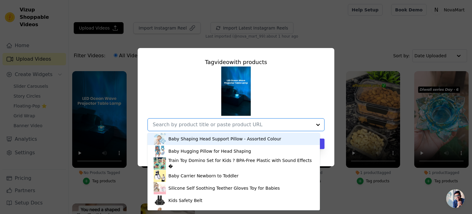
paste input "Wave Lamp, Wave Light Cube, Aurora Glow Lamp Crystal Night Light, Romantic Lamp…"
type input "Wave Lamp, Wave Light Cube, Aurora Glow Lamp Crystal Night Light, Romantic Lamp…"
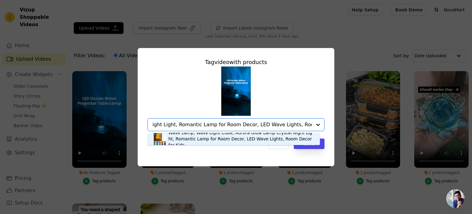
click at [196, 134] on div "Wave Lamp, Wave Light Cube, Aurora Glow Lamp Crystal Night Light, Romantic Lamp…" at bounding box center [240, 138] width 145 height 18
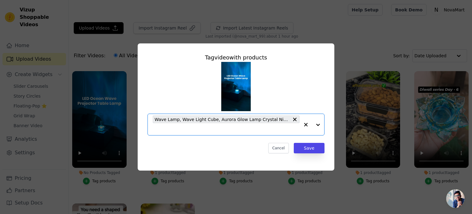
scroll to position [0, 0]
click at [305, 150] on button "Save" at bounding box center [309, 148] width 31 height 10
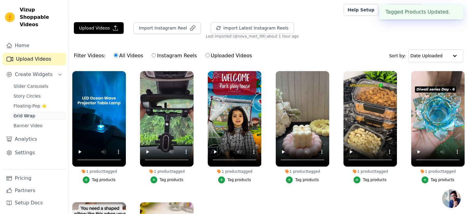
click at [35, 111] on link "Grid Wrap" at bounding box center [38, 115] width 56 height 9
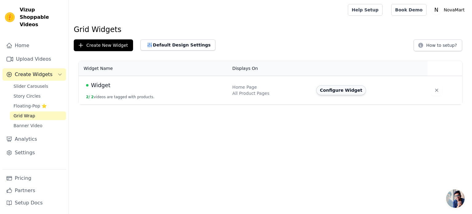
click at [334, 93] on button "Configure Widget" at bounding box center [341, 90] width 50 height 10
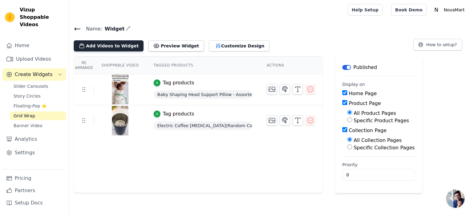
click at [117, 41] on button "Add Videos to Widget" at bounding box center [109, 45] width 70 height 11
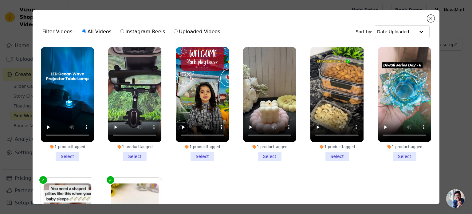
click at [71, 155] on li "1 product tagged Select" at bounding box center [67, 104] width 53 height 114
click at [0, 0] on input "1 product tagged Select" at bounding box center [0, 0] width 0 height 0
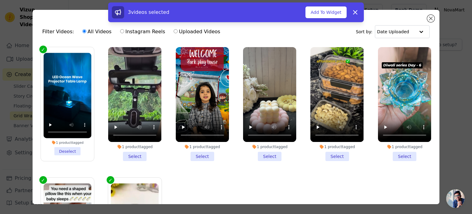
click at [132, 155] on li "1 product tagged Select" at bounding box center [134, 104] width 53 height 114
click at [0, 0] on input "1 product tagged Select" at bounding box center [0, 0] width 0 height 0
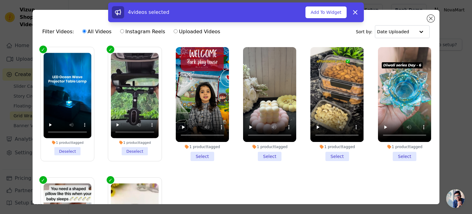
click at [197, 152] on li "1 product tagged Select" at bounding box center [202, 104] width 53 height 114
click at [0, 0] on input "1 product tagged Select" at bounding box center [0, 0] width 0 height 0
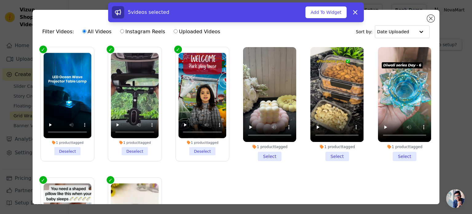
click at [261, 154] on li "1 product tagged Select" at bounding box center [269, 104] width 53 height 114
click at [0, 0] on input "1 product tagged Select" at bounding box center [0, 0] width 0 height 0
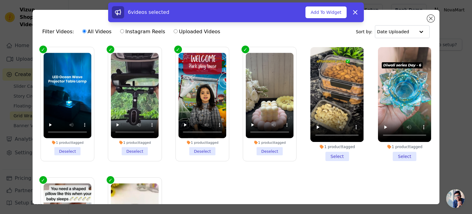
click at [330, 151] on li "1 product tagged Select" at bounding box center [336, 104] width 53 height 114
click at [0, 0] on input "1 product tagged Select" at bounding box center [0, 0] width 0 height 0
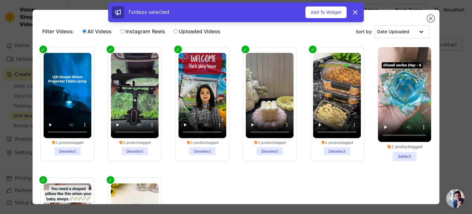
click at [400, 153] on li "1 product tagged Select" at bounding box center [404, 104] width 53 height 114
click at [0, 0] on input "1 product tagged Select" at bounding box center [0, 0] width 0 height 0
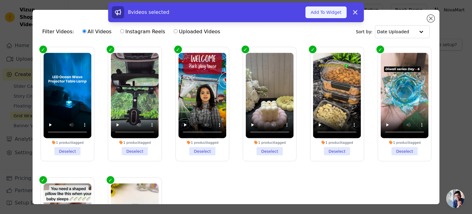
click at [336, 15] on button "Add To Widget" at bounding box center [326, 12] width 41 height 12
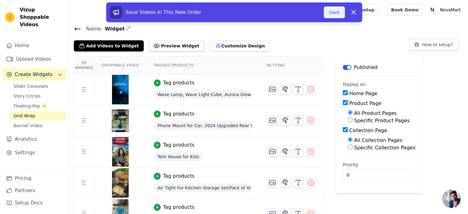
click at [334, 17] on button "Save" at bounding box center [333, 12] width 21 height 12
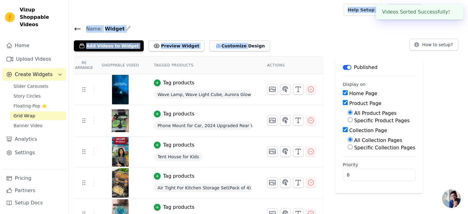
drag, startPoint x: 334, startPoint y: 17, endPoint x: 226, endPoint y: 43, distance: 111.9
click at [226, 43] on div "Open sidebar Help Setup Book Demo Open user menu N NovaMart Settings Help Docs …" at bounding box center [234, 161] width 468 height 322
click at [226, 43] on button "Customize Design" at bounding box center [239, 45] width 61 height 11
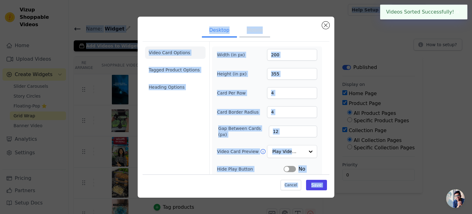
click at [253, 48] on div "Width (in px) 200 Height (in px) 355 Card Per Row 4 Card Border Radius 4 Gap Be…" at bounding box center [267, 132] width 110 height 173
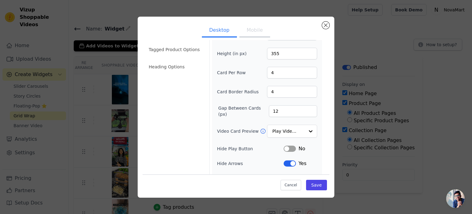
scroll to position [21, 0]
click at [285, 130] on input "Video Card Preview" at bounding box center [289, 131] width 32 height 12
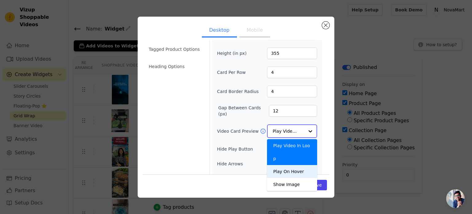
scroll to position [46, 0]
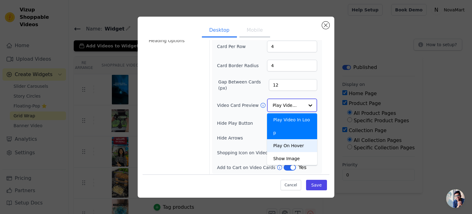
click at [285, 139] on div "Play On Hover" at bounding box center [292, 145] width 50 height 13
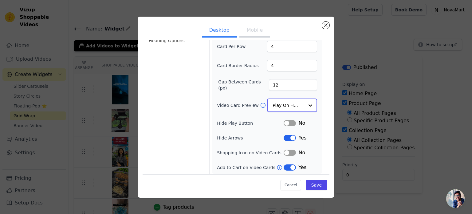
click at [289, 104] on input "Video Card Preview" at bounding box center [289, 105] width 32 height 12
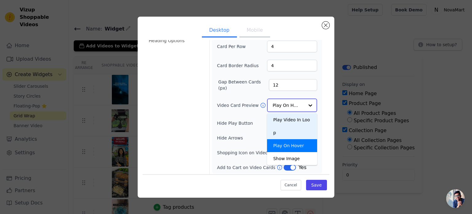
click at [290, 121] on div "Play Video In Loop" at bounding box center [292, 126] width 50 height 26
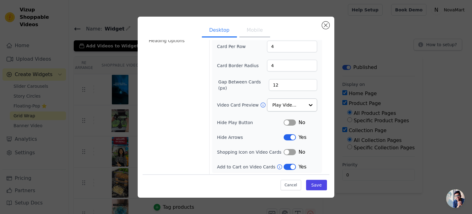
scroll to position [46, 0]
click at [286, 151] on button "Label" at bounding box center [290, 152] width 12 height 6
click at [290, 136] on button "Label" at bounding box center [290, 137] width 12 height 6
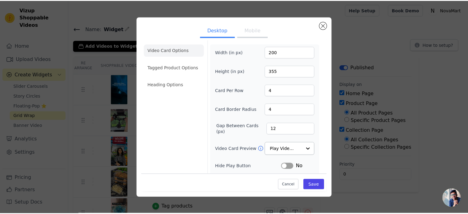
scroll to position [0, 0]
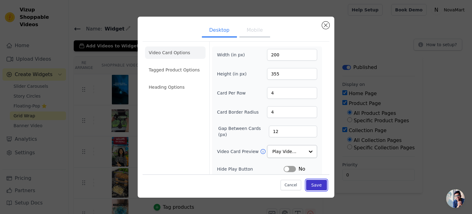
click at [316, 182] on button "Save" at bounding box center [316, 185] width 21 height 10
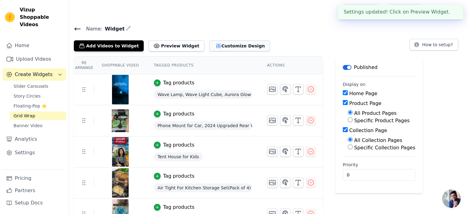
click at [220, 47] on button "Customize Design" at bounding box center [239, 45] width 61 height 11
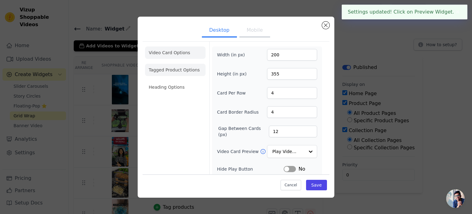
click at [194, 71] on li "Tagged Product Options" at bounding box center [175, 70] width 61 height 12
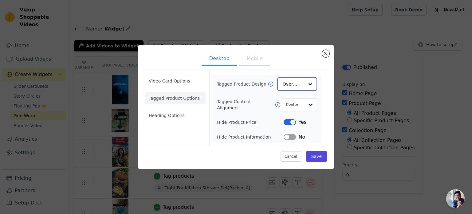
click at [293, 88] on input "Tagged Product Design" at bounding box center [294, 84] width 22 height 12
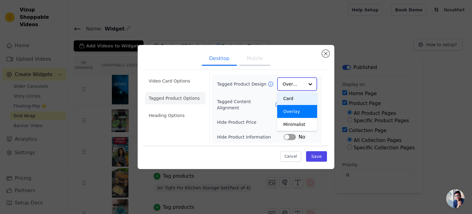
click at [291, 99] on div "Card" at bounding box center [297, 98] width 40 height 13
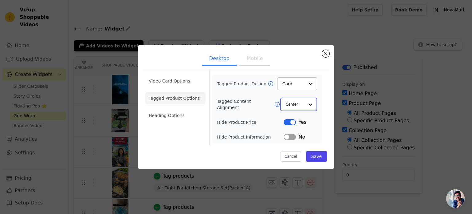
click at [298, 102] on input "Tagged Content Alignment" at bounding box center [295, 104] width 18 height 12
click at [319, 152] on button "Save" at bounding box center [316, 156] width 21 height 10
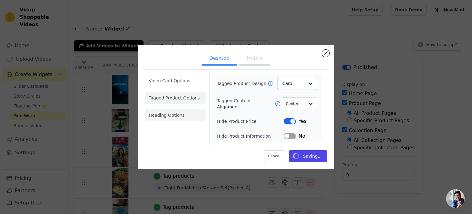
click at [164, 112] on li "Heading Options" at bounding box center [175, 115] width 61 height 12
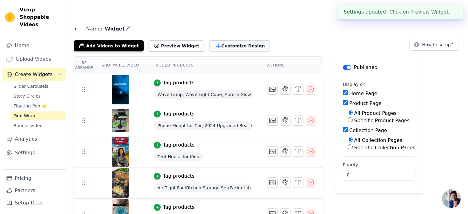
click at [229, 41] on button "Customize Design" at bounding box center [239, 45] width 61 height 11
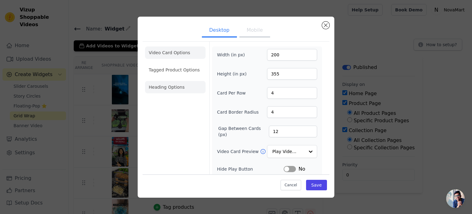
click at [189, 83] on li "Heading Options" at bounding box center [175, 87] width 61 height 12
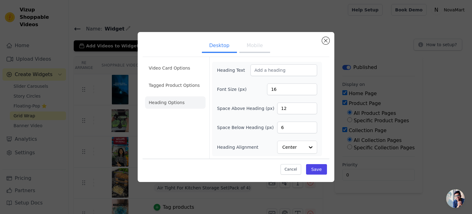
click at [246, 49] on button "Mobile" at bounding box center [254, 46] width 31 height 14
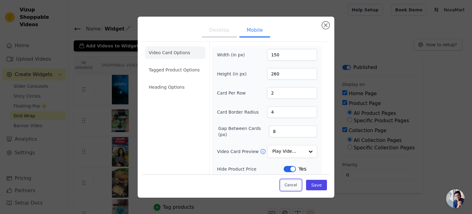
click at [290, 181] on button "Cancel" at bounding box center [291, 185] width 21 height 10
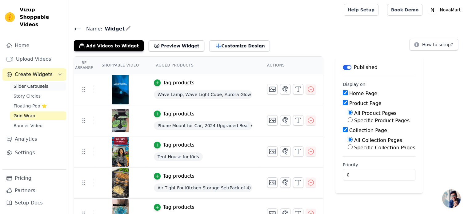
click at [30, 83] on span "Slider Carousels" at bounding box center [31, 86] width 35 height 6
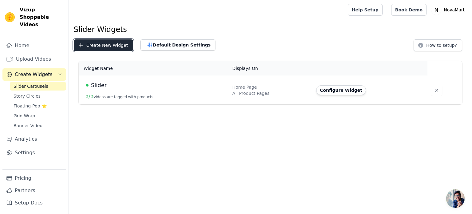
click at [114, 45] on button "Create New Widget" at bounding box center [103, 45] width 59 height 12
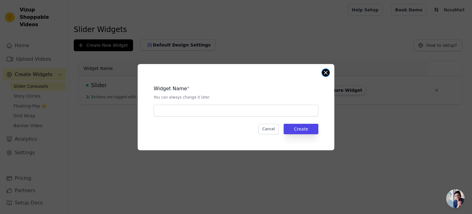
click at [324, 72] on button "Close modal" at bounding box center [325, 72] width 7 height 7
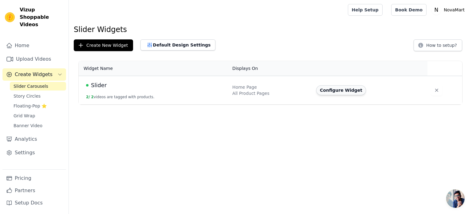
click at [343, 86] on button "Configure Widget" at bounding box center [341, 90] width 50 height 10
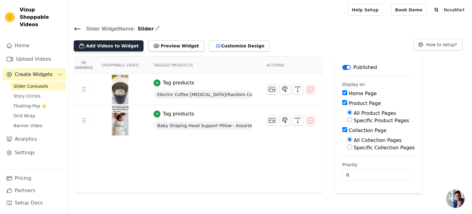
click at [111, 44] on button "Add Videos to Widget" at bounding box center [109, 45] width 70 height 11
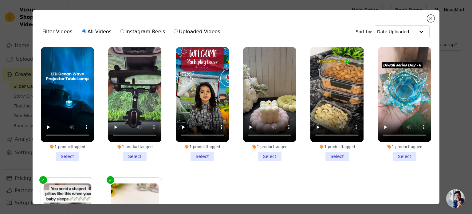
click at [73, 153] on li "1 product tagged Select" at bounding box center [67, 104] width 53 height 114
click at [0, 0] on input "1 product tagged Select" at bounding box center [0, 0] width 0 height 0
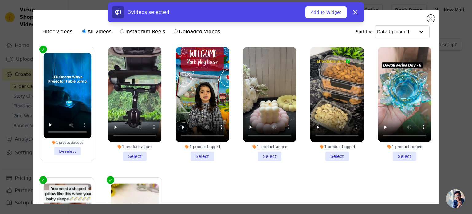
click at [125, 155] on li "1 product tagged Select" at bounding box center [134, 104] width 53 height 114
click at [0, 0] on input "1 product tagged Select" at bounding box center [0, 0] width 0 height 0
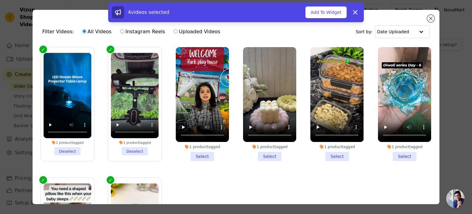
click at [201, 156] on li "1 product tagged Select" at bounding box center [202, 104] width 53 height 114
click at [0, 0] on input "1 product tagged Select" at bounding box center [0, 0] width 0 height 0
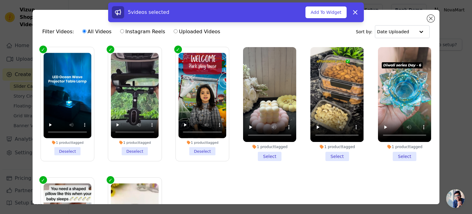
click at [269, 156] on li "1 product tagged Select" at bounding box center [269, 104] width 53 height 114
click at [0, 0] on input "1 product tagged Select" at bounding box center [0, 0] width 0 height 0
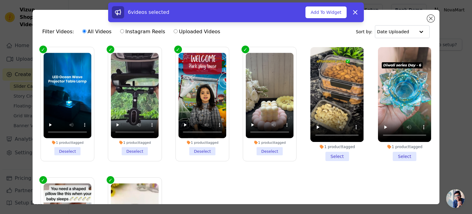
click at [330, 153] on li "1 product tagged Select" at bounding box center [336, 104] width 53 height 114
click at [0, 0] on input "1 product tagged Select" at bounding box center [0, 0] width 0 height 0
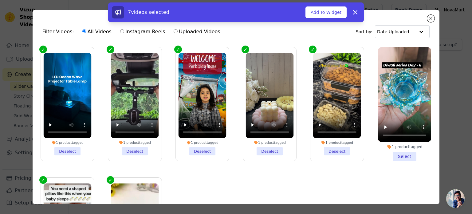
click at [398, 155] on li "1 product tagged Select" at bounding box center [404, 104] width 53 height 114
click at [0, 0] on input "1 product tagged Select" at bounding box center [0, 0] width 0 height 0
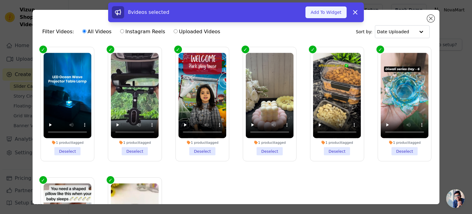
click at [331, 10] on button "Add To Widget" at bounding box center [326, 12] width 41 height 12
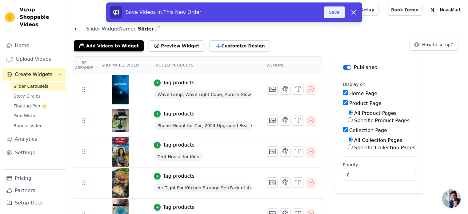
click at [337, 12] on button "Save" at bounding box center [333, 12] width 21 height 12
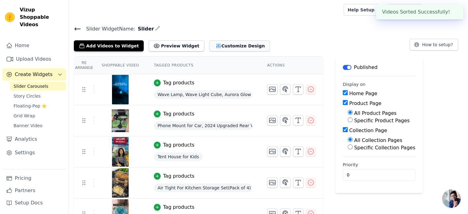
click at [231, 43] on button "Customize Design" at bounding box center [239, 45] width 61 height 11
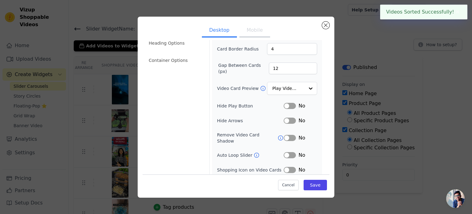
scroll to position [44, 0]
click at [282, 86] on input "Video Card Preview" at bounding box center [289, 88] width 32 height 12
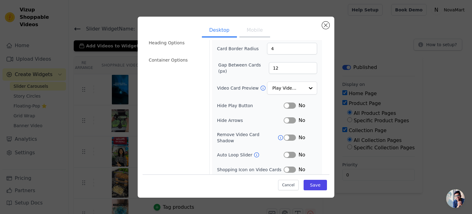
click at [245, 110] on div "Width (in px) 200 Height (in px) 355 Card Border Radius 4 Gap Between Cards (px…" at bounding box center [267, 96] width 100 height 183
click at [284, 152] on button "Label" at bounding box center [290, 155] width 12 height 6
click at [284, 166] on button "Label" at bounding box center [290, 169] width 12 height 6
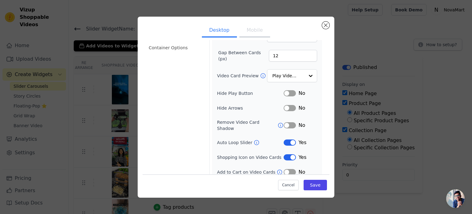
click at [284, 169] on button "Label" at bounding box center [290, 172] width 12 height 6
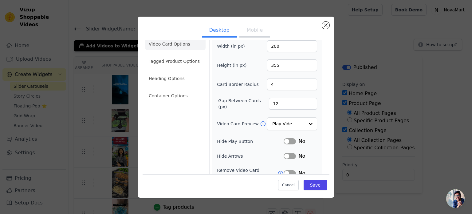
scroll to position [7, 0]
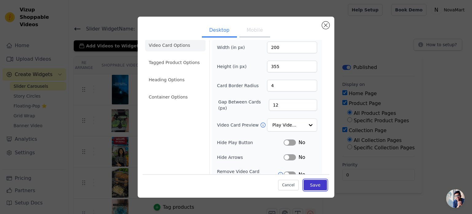
click at [312, 184] on button "Save" at bounding box center [315, 185] width 23 height 10
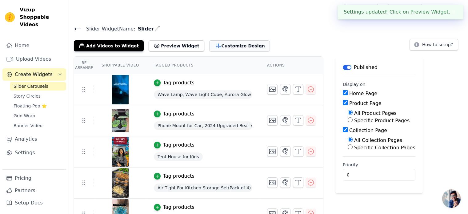
click at [215, 46] on button "Customize Design" at bounding box center [239, 45] width 61 height 11
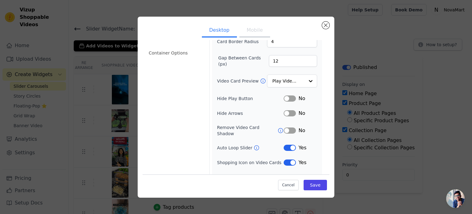
scroll to position [0, 0]
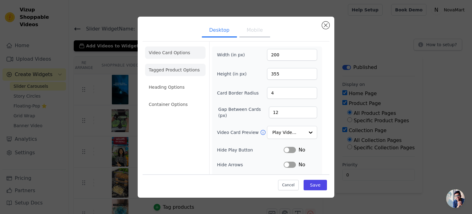
click at [197, 64] on li "Tagged Product Options" at bounding box center [175, 70] width 61 height 12
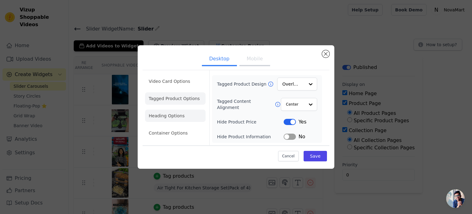
click at [182, 114] on li "Heading Options" at bounding box center [175, 115] width 61 height 12
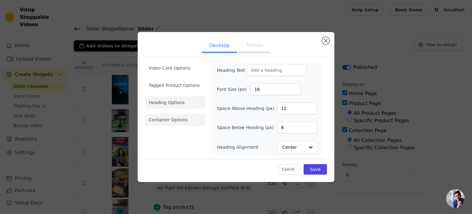
click at [180, 124] on li "Container Options" at bounding box center [175, 119] width 61 height 12
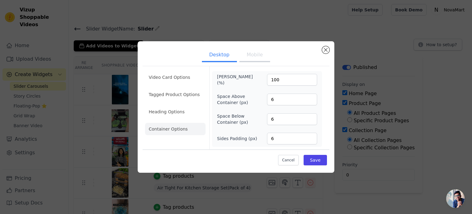
click at [252, 53] on button "Mobile" at bounding box center [254, 56] width 31 height 14
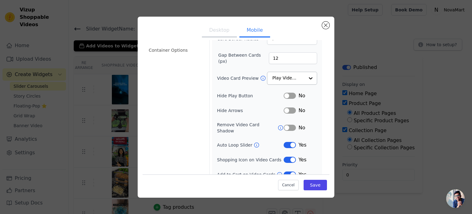
scroll to position [71, 0]
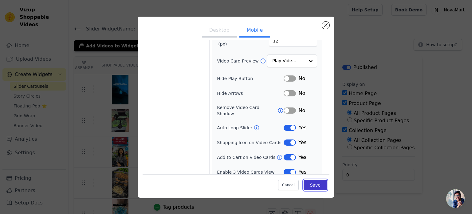
click at [313, 186] on button "Save" at bounding box center [315, 185] width 23 height 10
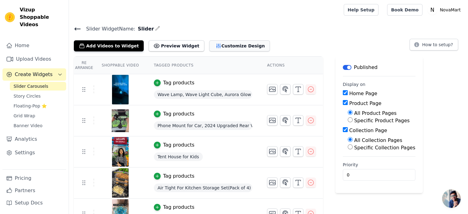
click at [215, 48] on icon "button" at bounding box center [218, 46] width 6 height 6
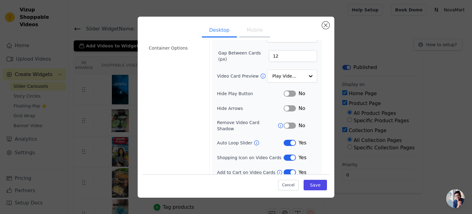
scroll to position [0, 0]
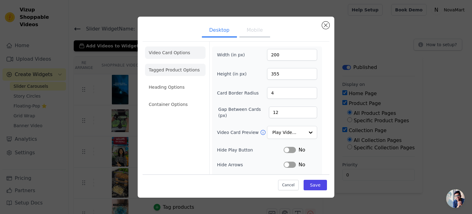
click at [172, 72] on li "Tagged Product Options" at bounding box center [175, 70] width 61 height 12
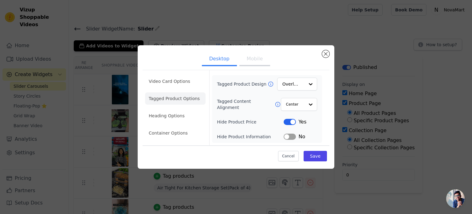
click at [180, 109] on ul "Video Card Options Tagged Product Options Heading Options Container Options" at bounding box center [175, 107] width 61 height 69
click at [180, 111] on li "Heading Options" at bounding box center [175, 115] width 61 height 12
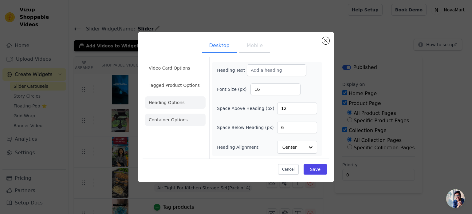
click at [200, 122] on li "Container Options" at bounding box center [175, 119] width 61 height 12
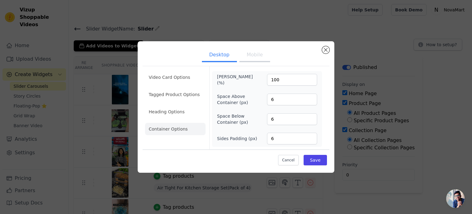
click at [257, 57] on button "Mobile" at bounding box center [254, 56] width 31 height 14
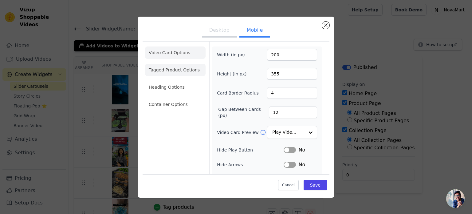
click at [169, 74] on li "Tagged Product Options" at bounding box center [175, 70] width 61 height 12
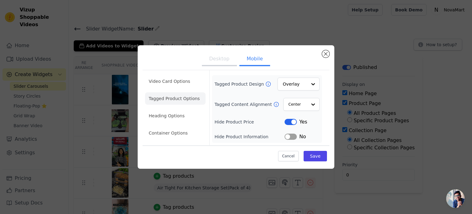
click at [290, 161] on div "Cancel Save" at bounding box center [236, 154] width 187 height 18
click at [286, 154] on button "Cancel" at bounding box center [288, 156] width 21 height 10
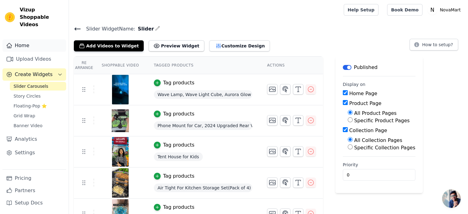
click at [45, 39] on link "Home" at bounding box center [34, 45] width 64 height 12
